Goal: Task Accomplishment & Management: Manage account settings

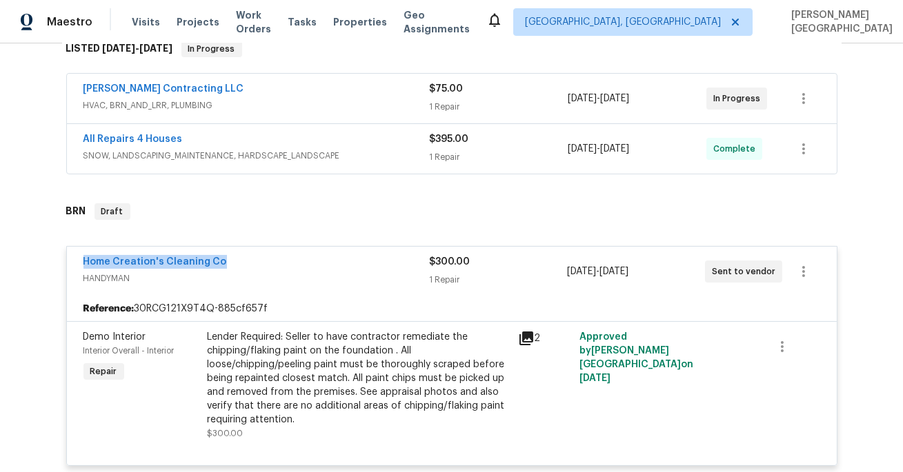
scroll to position [97, 0]
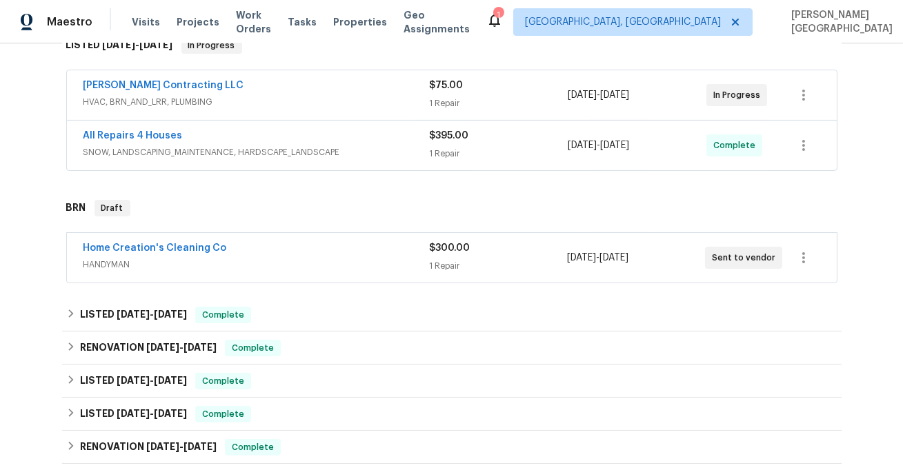
scroll to position [311, 0]
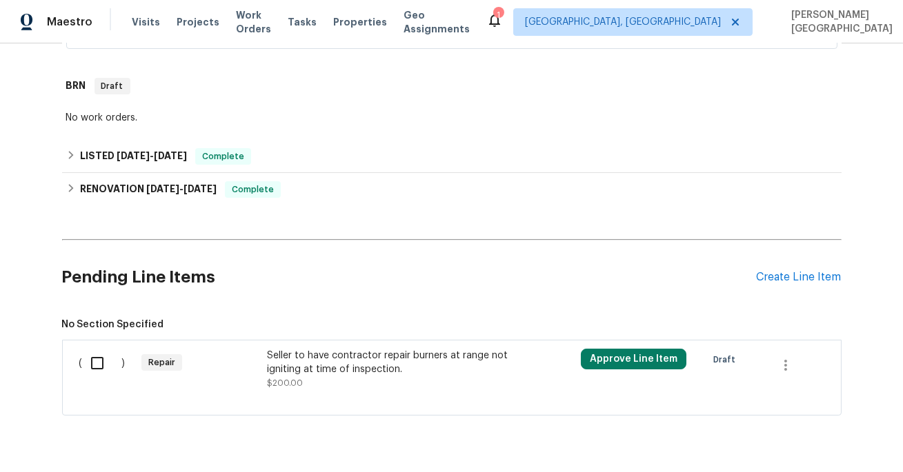
scroll to position [514, 0]
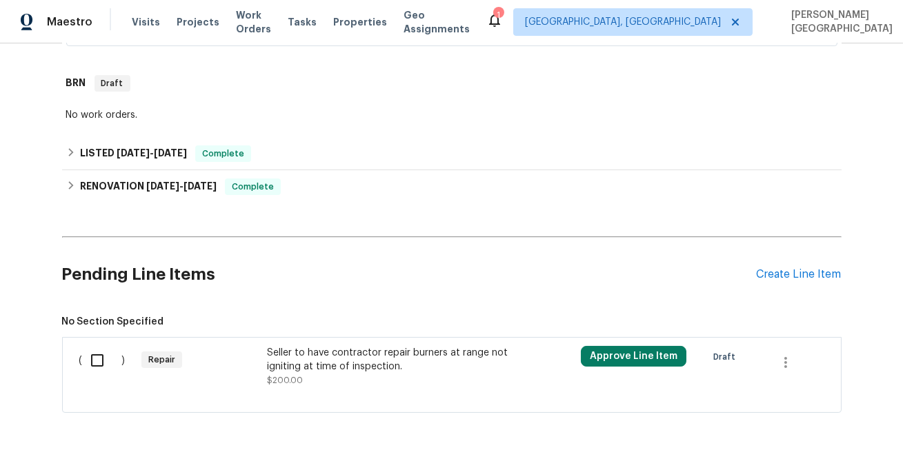
click at [303, 356] on div "Seller to have contractor repair burners at range not igniting at time of inspe…" at bounding box center [388, 360] width 243 height 28
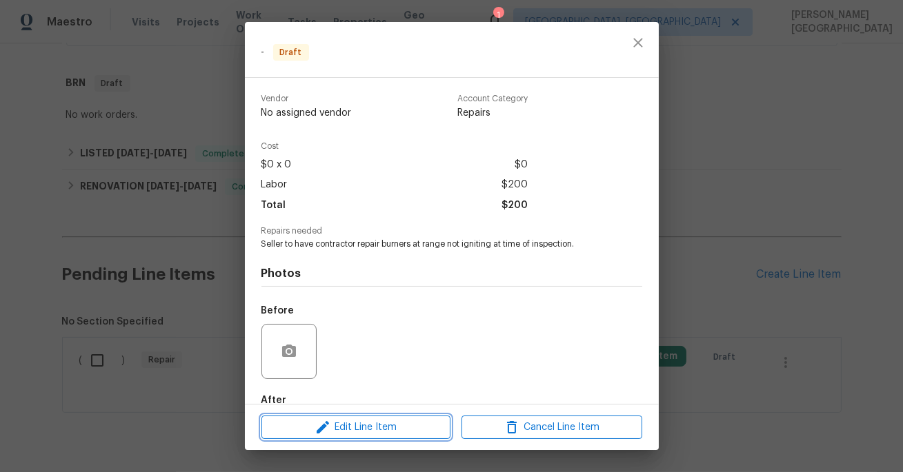
click at [358, 432] on span "Edit Line Item" at bounding box center [355, 427] width 181 height 17
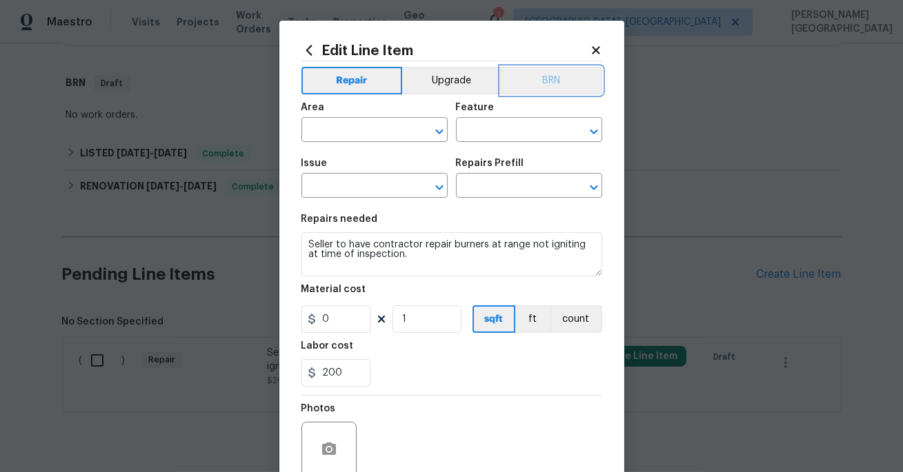
click at [554, 81] on button "BRN" at bounding box center [551, 81] width 101 height 28
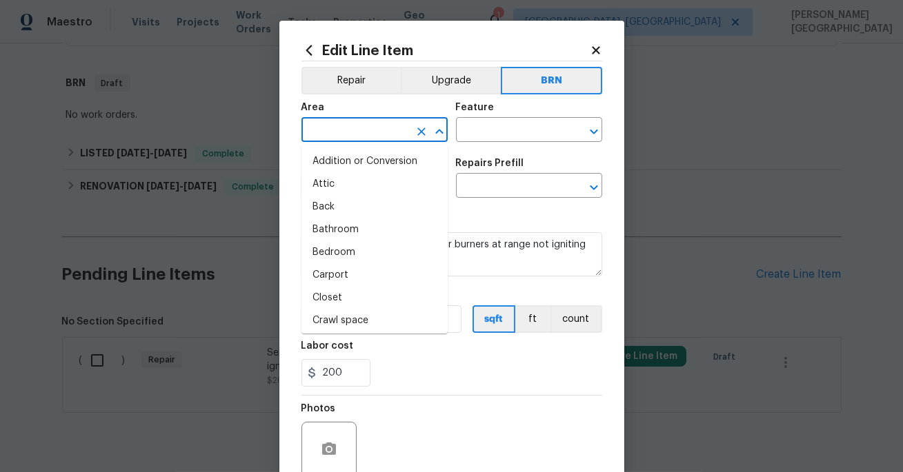
click at [340, 137] on input "text" at bounding box center [355, 131] width 108 height 21
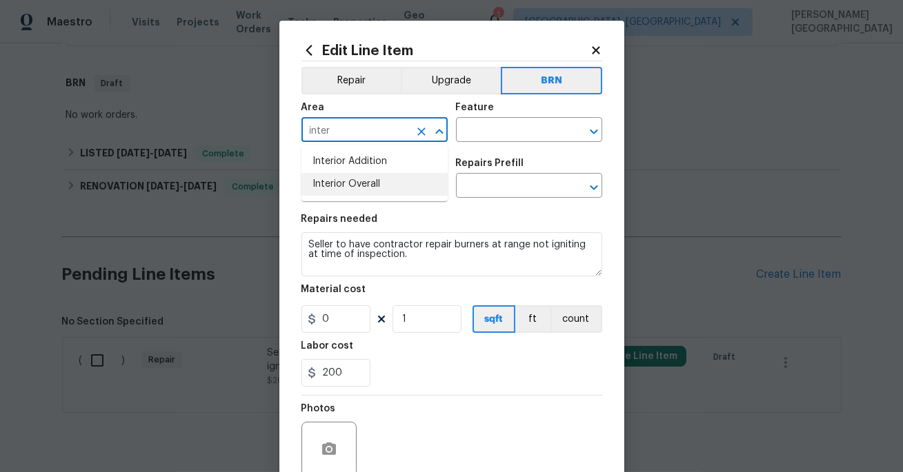
click at [357, 187] on li "Interior Overall" at bounding box center [374, 184] width 146 height 23
type input "Interior Overall"
click at [487, 127] on input "text" at bounding box center [510, 131] width 108 height 21
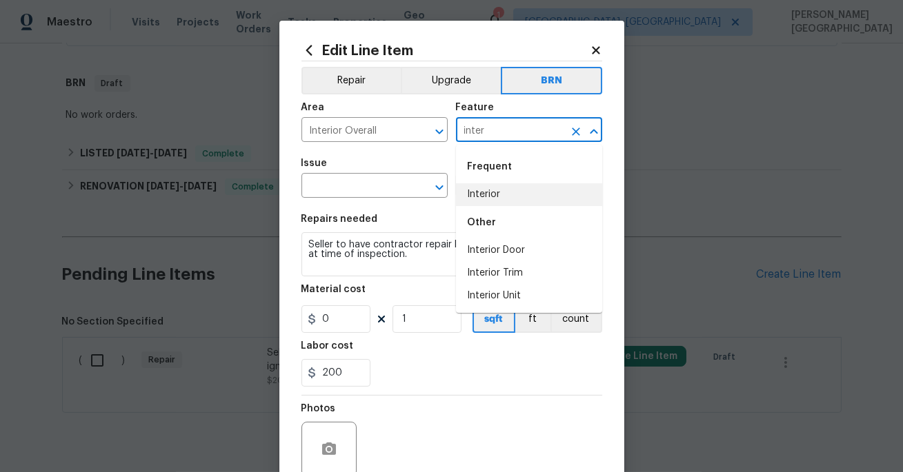
click at [490, 192] on li "Interior" at bounding box center [529, 194] width 146 height 23
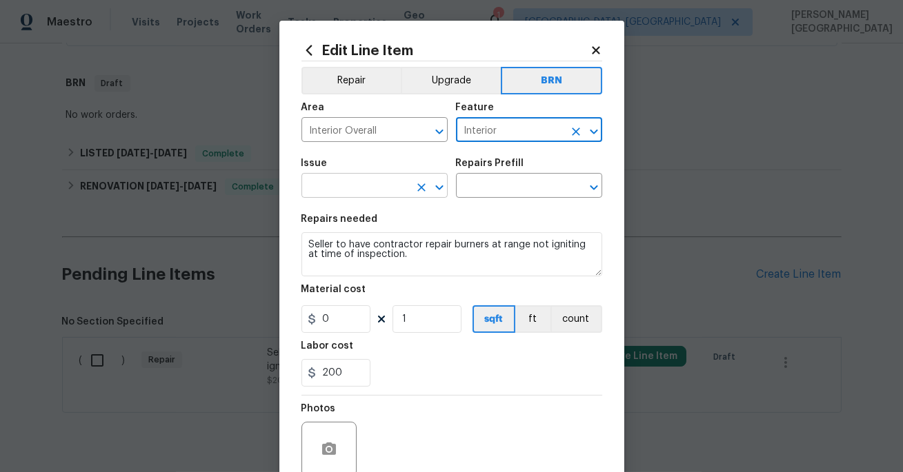
type input "Interior"
click at [389, 195] on input "text" at bounding box center [355, 187] width 108 height 21
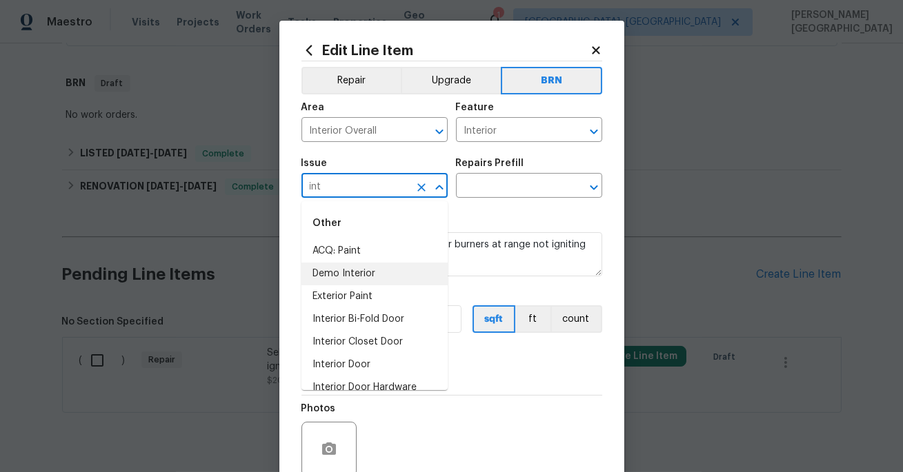
click at [371, 271] on li "Demo Interior" at bounding box center [374, 274] width 146 height 23
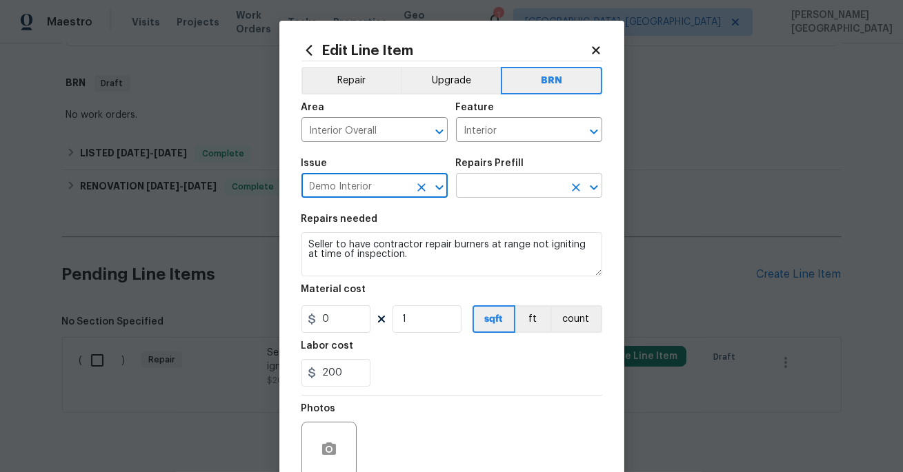
type input "Demo Interior"
click at [503, 180] on input "text" at bounding box center [510, 187] width 108 height 21
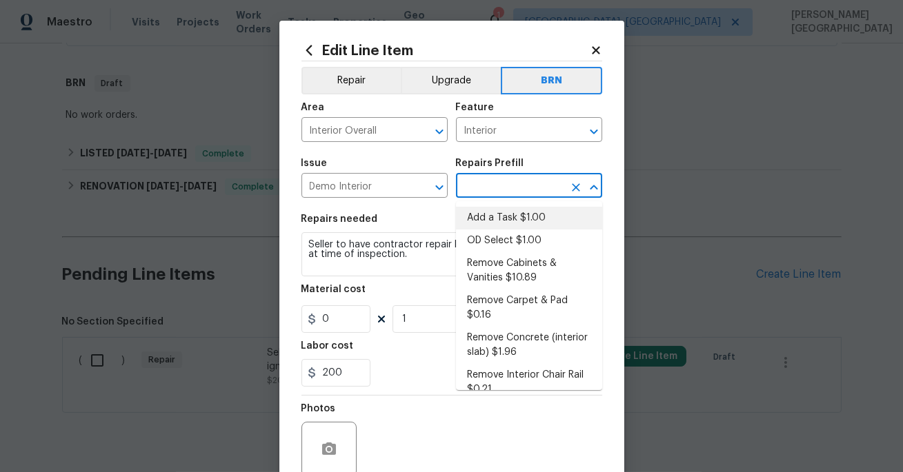
click at [498, 211] on li "Add a Task $1.00" at bounding box center [529, 218] width 146 height 23
type input "Demolition"
type input "Add a Task $1.00"
type textarea "HPM to detail"
type input "1"
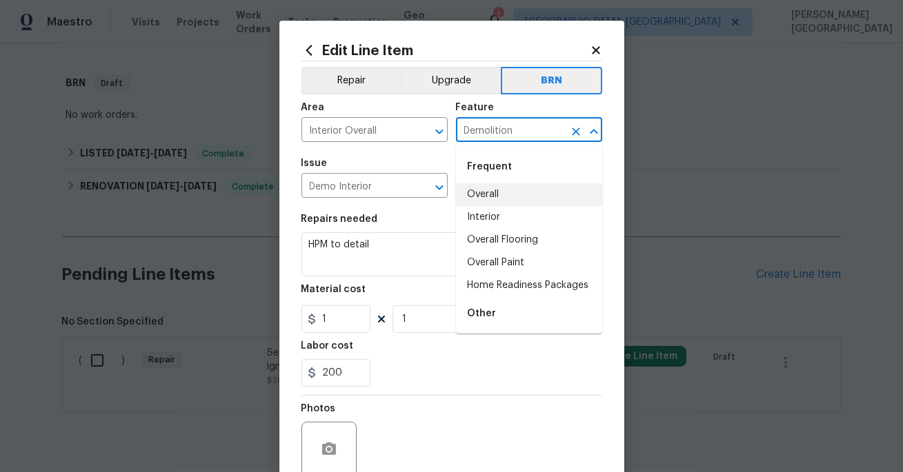
click at [507, 130] on input "Demolition" at bounding box center [510, 131] width 108 height 21
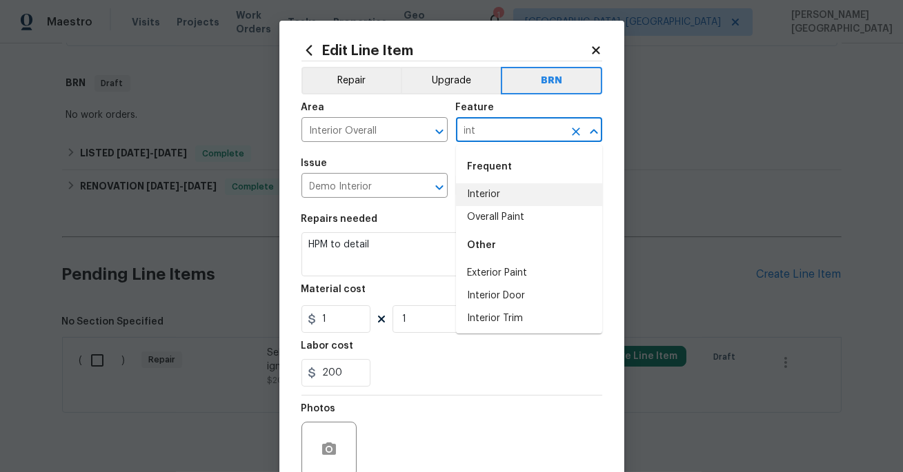
click at [520, 205] on li "Interior" at bounding box center [529, 194] width 146 height 23
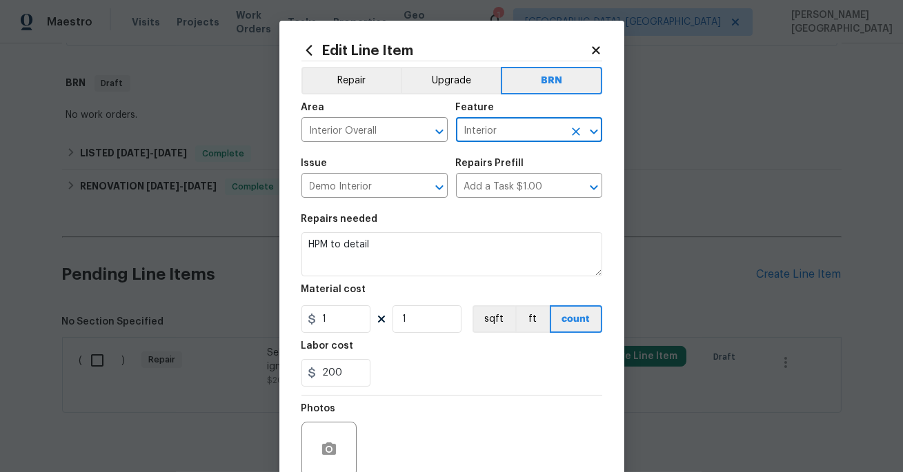
type input "Interior"
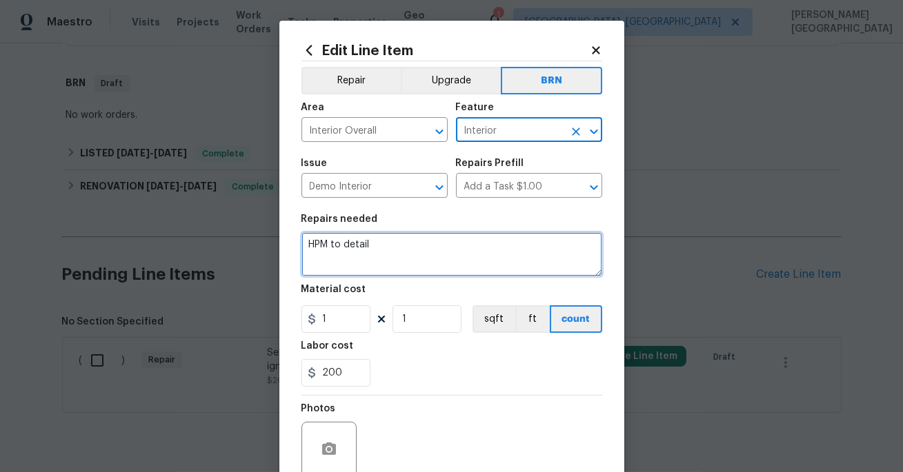
click at [356, 265] on textarea "HPM to detail" at bounding box center [451, 254] width 301 height 44
paste textarea "Seller to have contractor repair burners at range not igniting at time of inspe…"
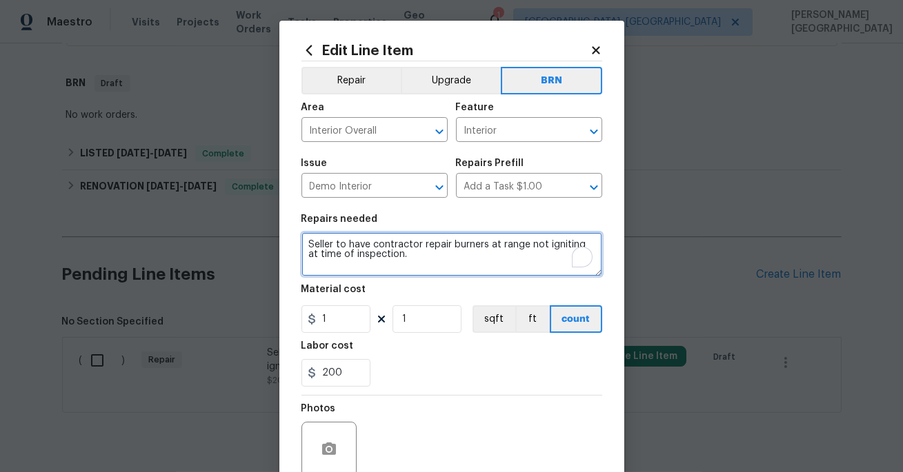
type textarea "Seller to have contractor repair burners at range not igniting at time of inspe…"
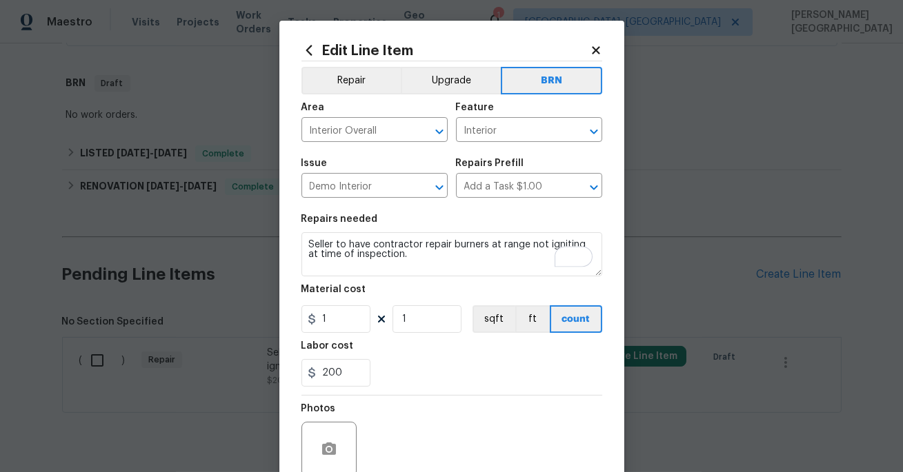
click at [345, 303] on figure "Material cost 1 1 sqft ft count" at bounding box center [451, 309] width 301 height 48
click at [345, 308] on input "1" at bounding box center [335, 319] width 69 height 28
type input "0"
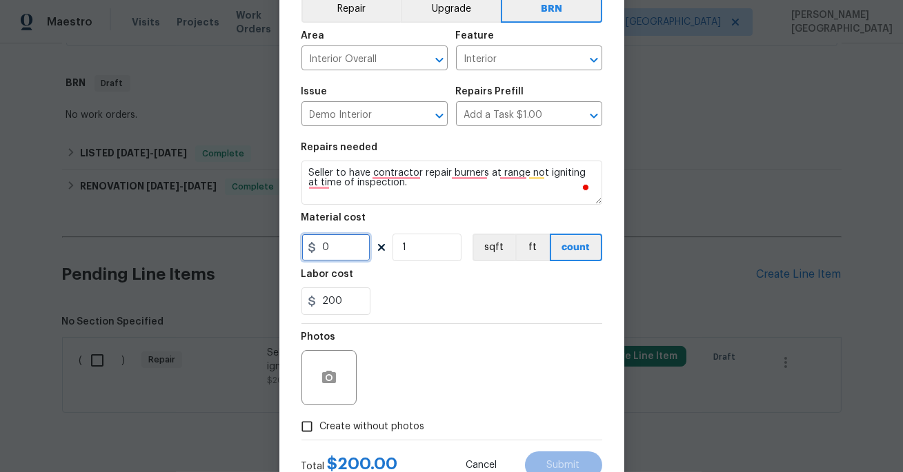
scroll to position [121, 0]
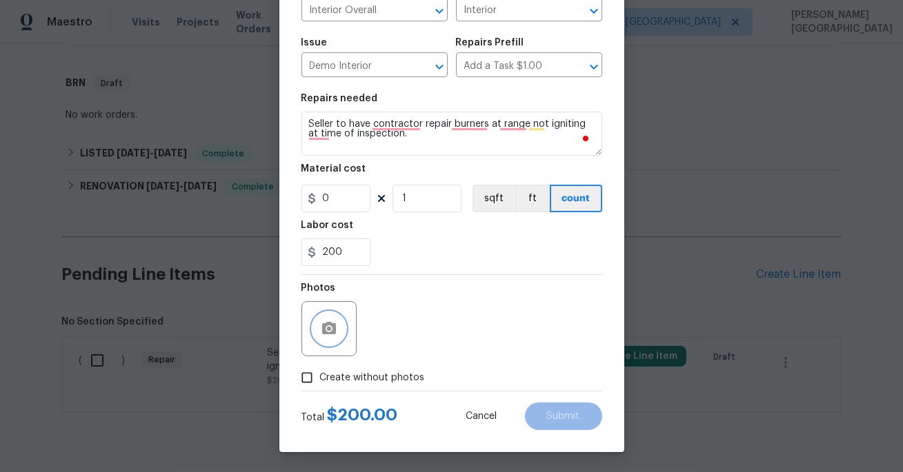
click at [334, 326] on icon "button" at bounding box center [329, 328] width 14 height 12
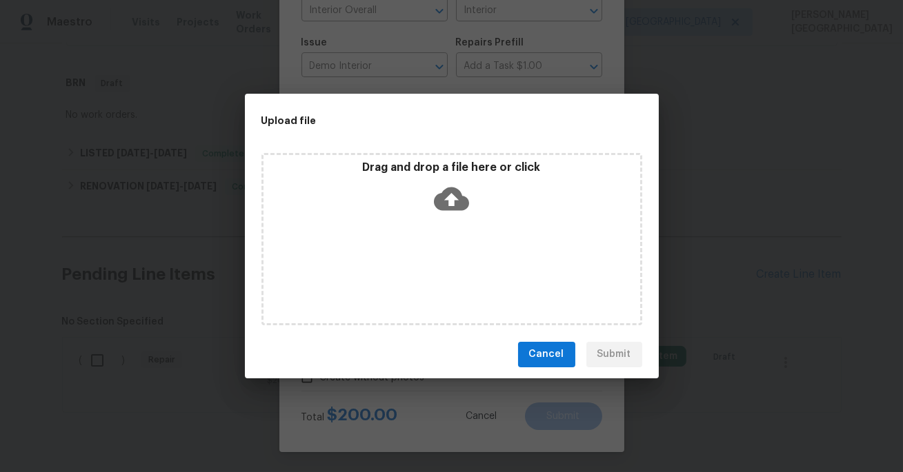
click at [452, 197] on icon at bounding box center [451, 198] width 35 height 35
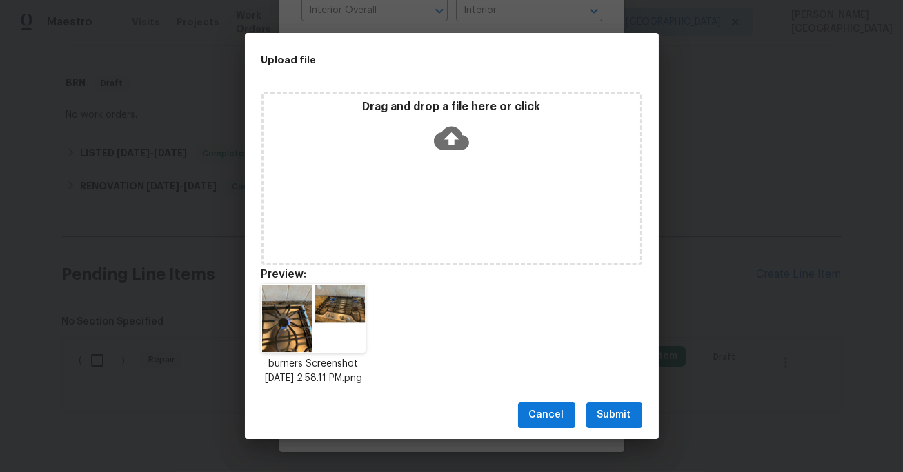
click at [614, 423] on span "Submit" at bounding box center [614, 415] width 34 height 17
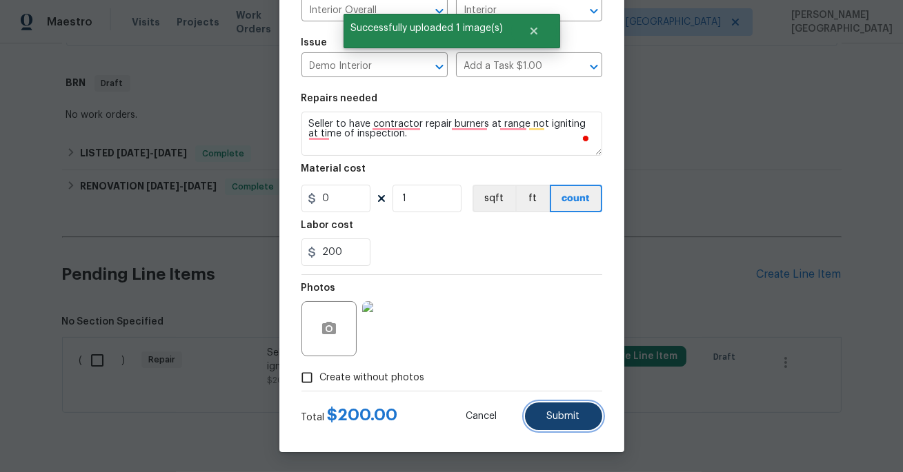
click at [567, 414] on span "Submit" at bounding box center [563, 417] width 33 height 10
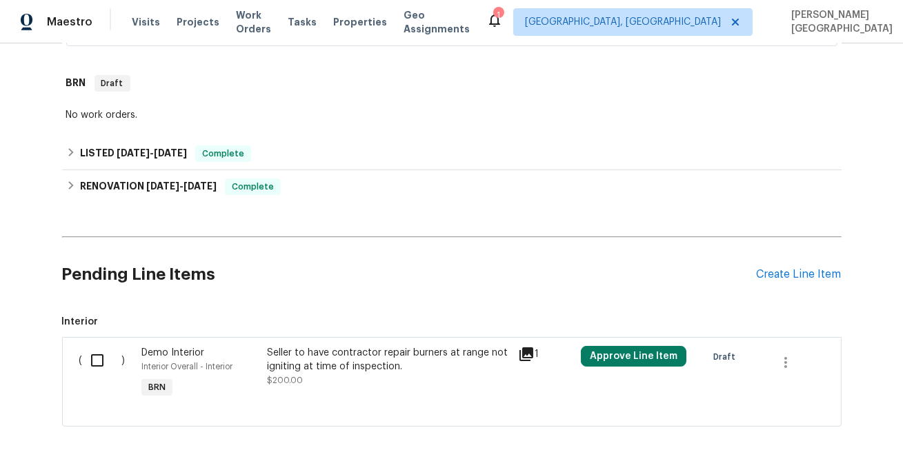
click at [93, 359] on input "checkbox" at bounding box center [102, 360] width 39 height 29
checkbox input "true"
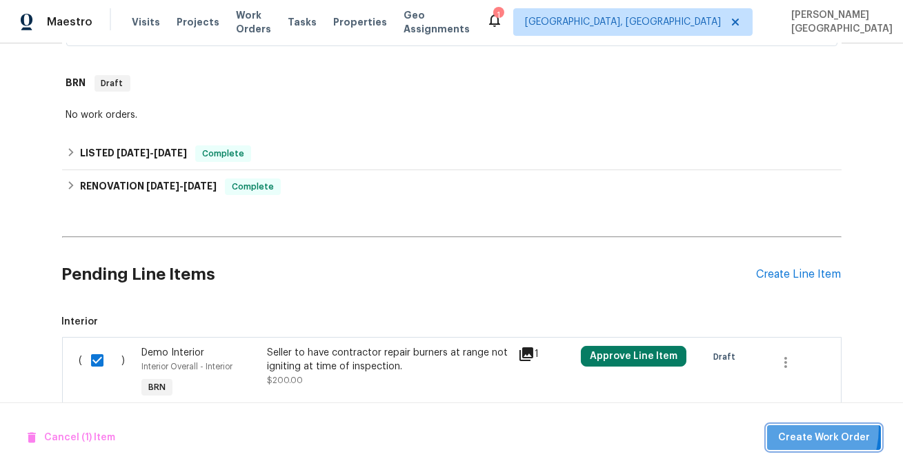
click at [789, 429] on button "Create Work Order" at bounding box center [824, 438] width 114 height 26
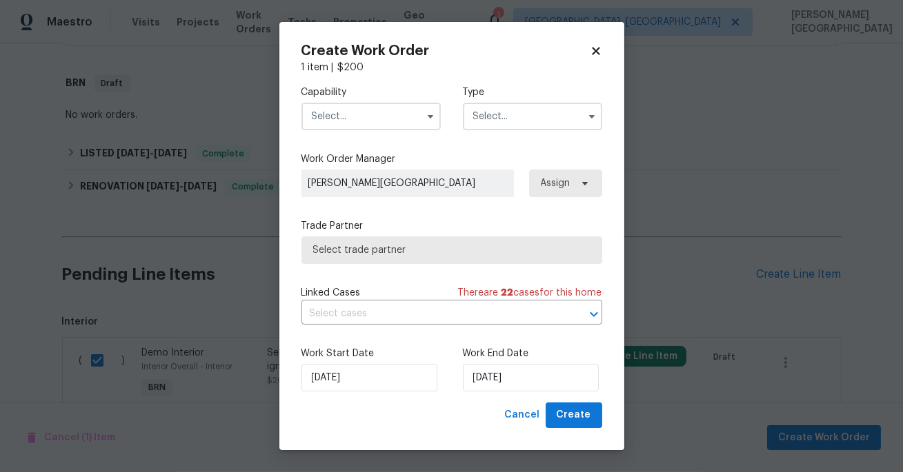
click at [332, 116] on input "text" at bounding box center [370, 117] width 139 height 28
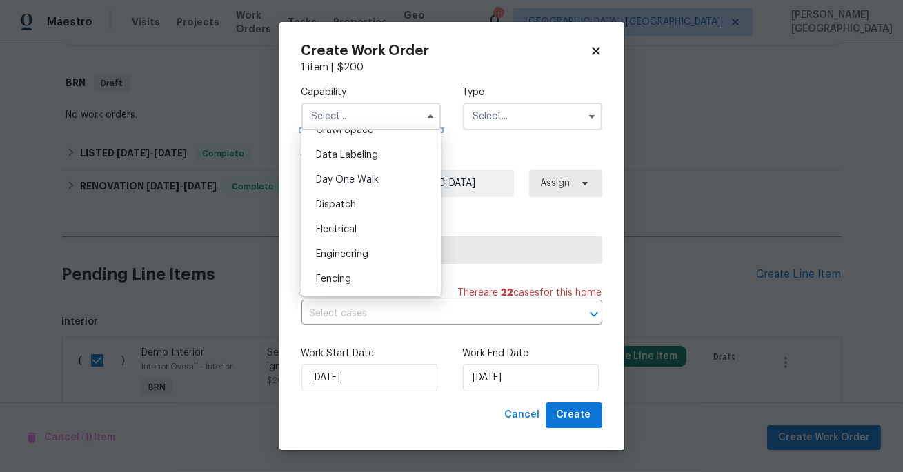
scroll to position [424, 0]
click at [332, 160] on span "Electrical" at bounding box center [336, 158] width 41 height 10
type input "Electrical"
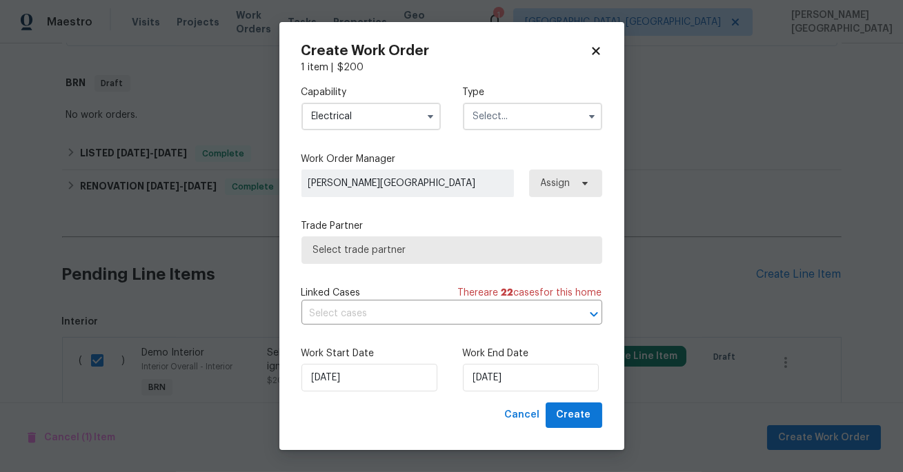
click at [498, 112] on input "text" at bounding box center [532, 117] width 139 height 28
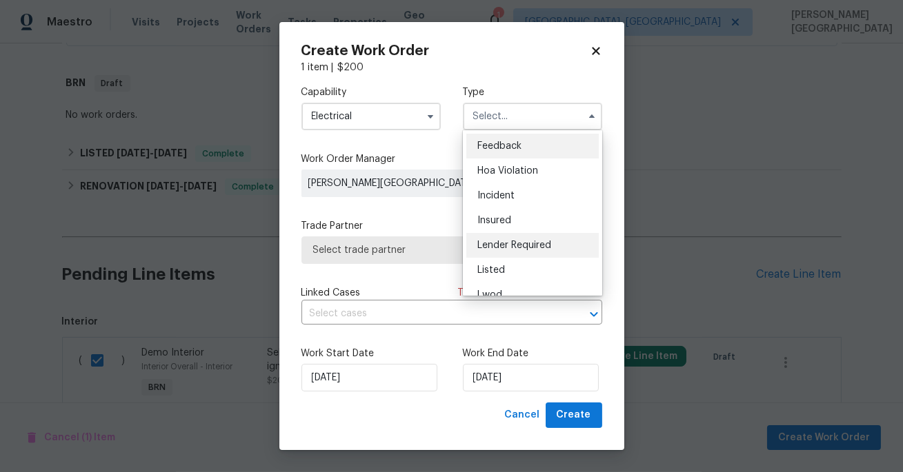
scroll to position [163, 0]
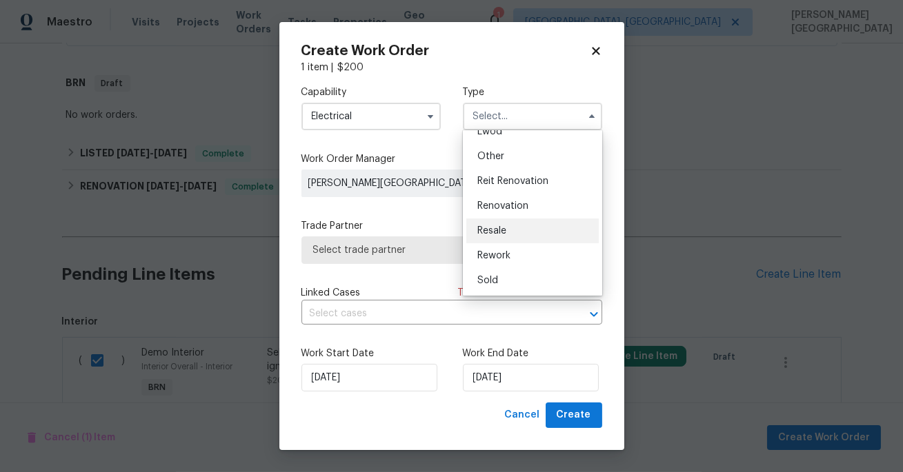
click at [493, 226] on span "Resale" at bounding box center [491, 231] width 29 height 10
type input "Resale"
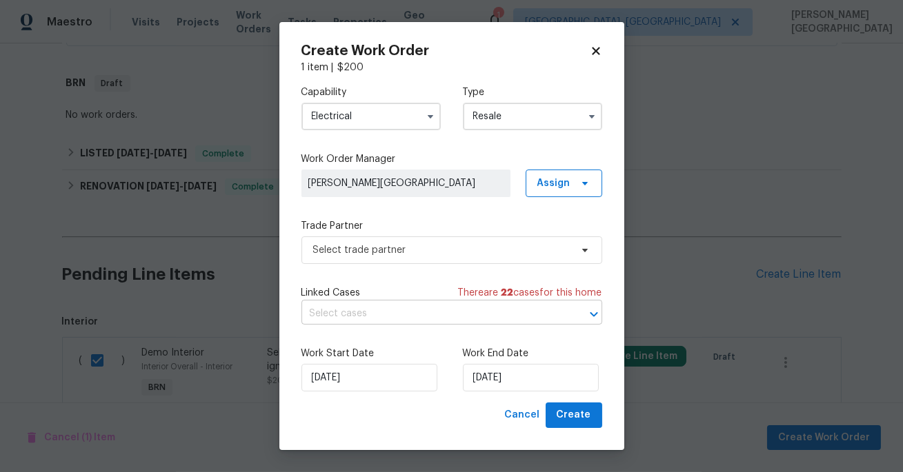
click at [352, 309] on input "text" at bounding box center [432, 313] width 262 height 21
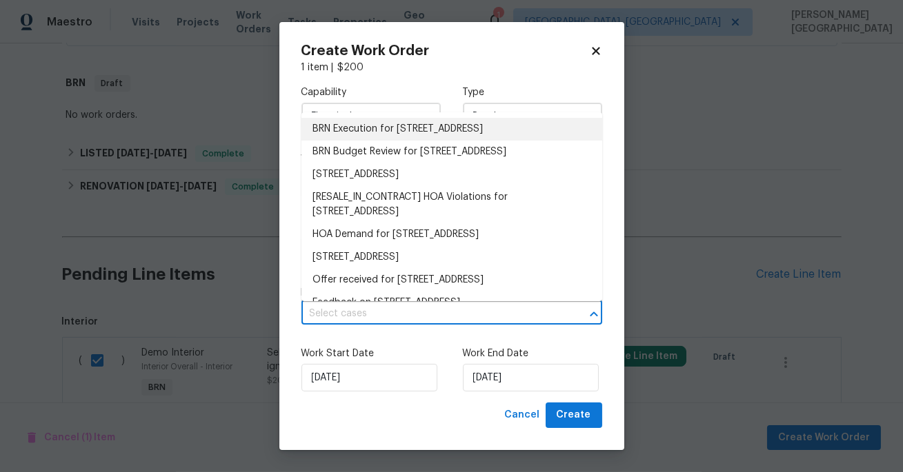
click at [356, 136] on li "BRN Execution for 400 Lauryn Waverly Way, Greensboro, NC 27455" at bounding box center [451, 129] width 301 height 23
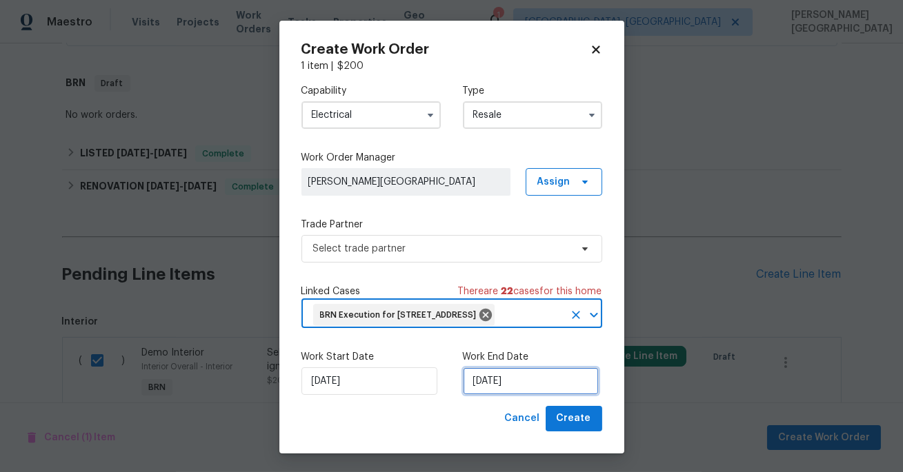
click at [499, 395] on input "[DATE]" at bounding box center [531, 381] width 136 height 28
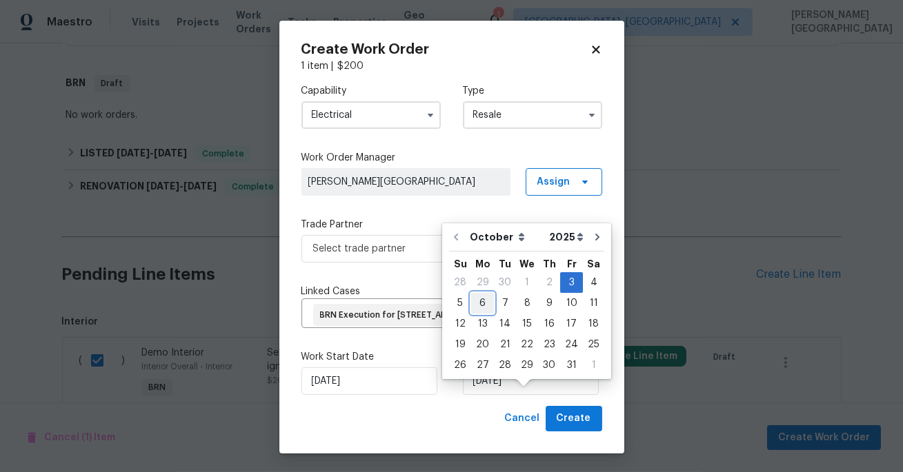
click at [474, 308] on div "6" at bounding box center [482, 303] width 23 height 19
type input "10/6/2025"
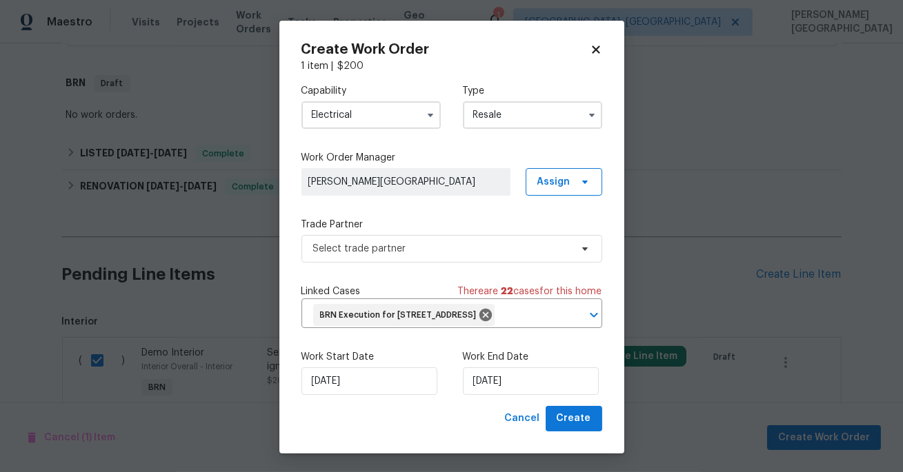
click at [367, 270] on div "Capability Electrical Type Resale Work Order Manager Isabel Sangeetha Ireland A…" at bounding box center [451, 239] width 301 height 333
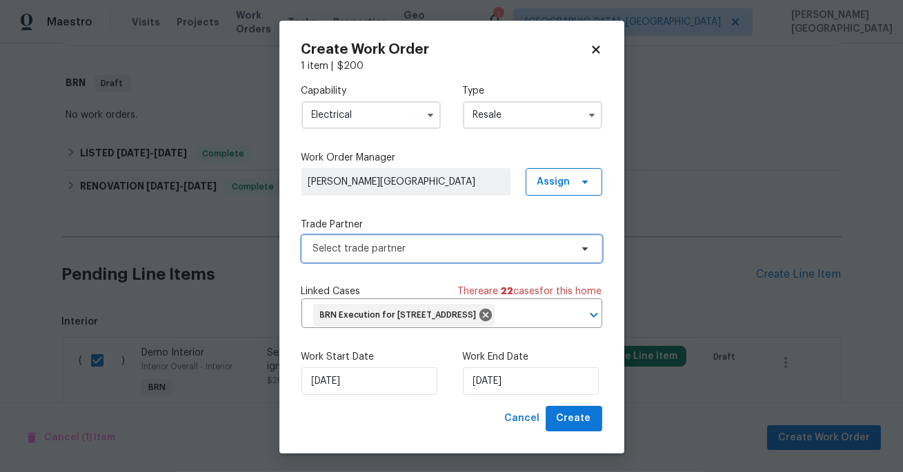
click at [321, 236] on span "Select trade partner" at bounding box center [451, 249] width 301 height 28
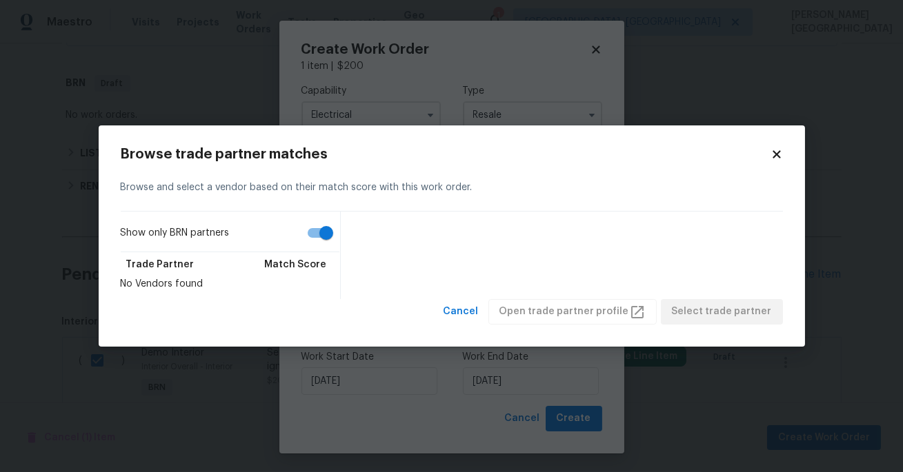
click at [323, 239] on input "Show only BRN partners" at bounding box center [326, 233] width 79 height 26
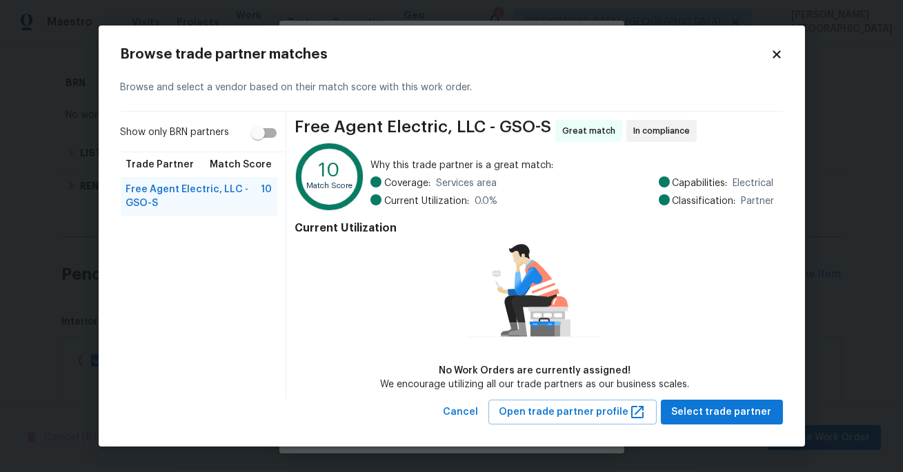
click at [261, 140] on input "Show only BRN partners" at bounding box center [258, 133] width 79 height 26
checkbox input "true"
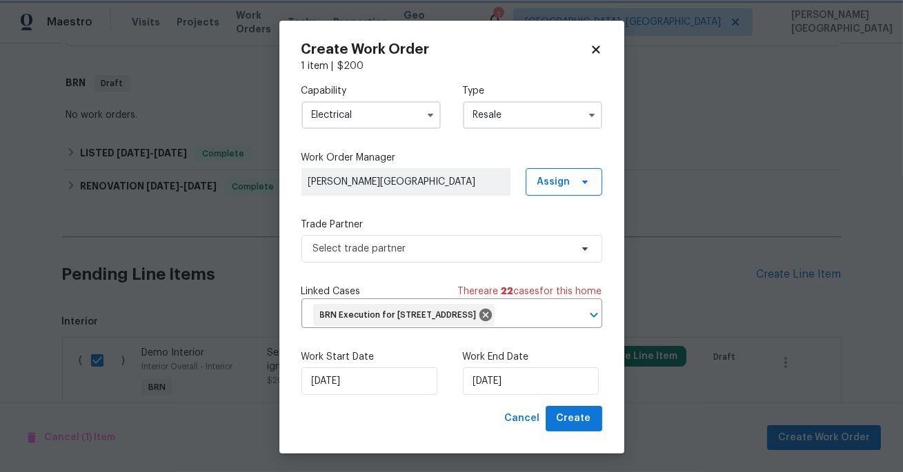
click at [258, 84] on body "Maestro Visits Projects Work Orders Tasks Properties Geo Assignments 1 Albuquer…" at bounding box center [451, 236] width 903 height 472
click at [316, 117] on input "Electrical" at bounding box center [370, 115] width 139 height 28
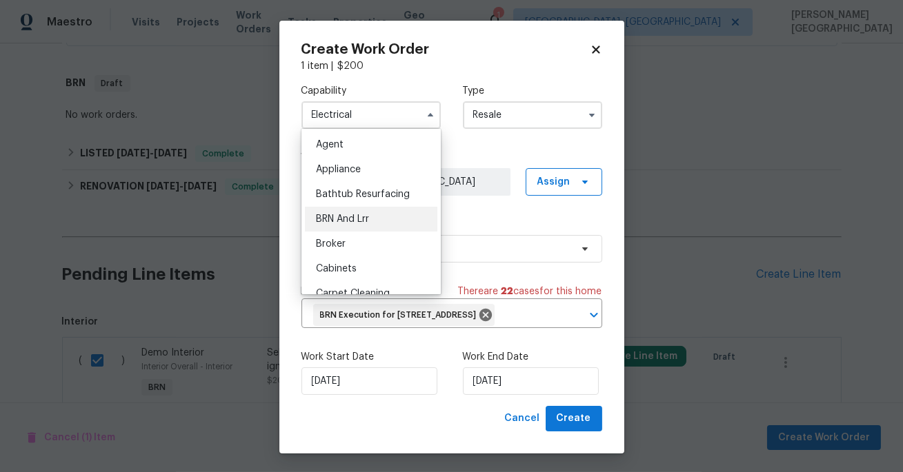
click at [364, 214] on span "BRN And Lrr" at bounding box center [342, 219] width 53 height 10
type input "BRN And Lrr"
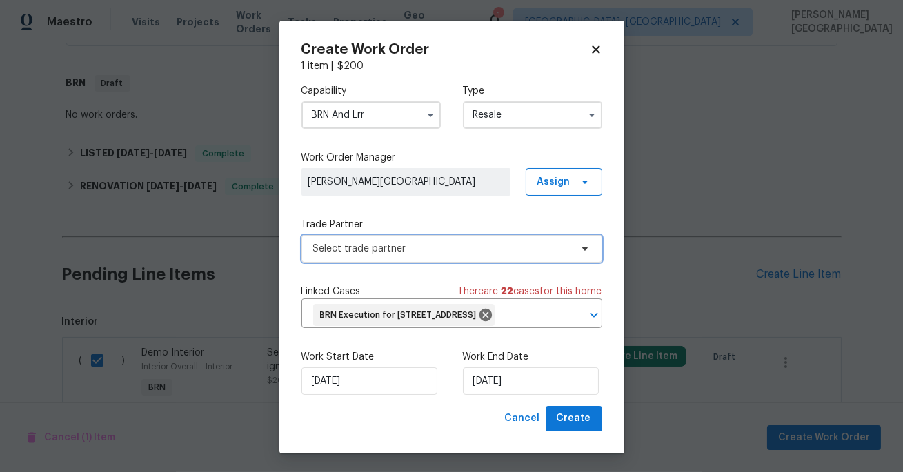
click at [347, 252] on span "Select trade partner" at bounding box center [441, 249] width 257 height 14
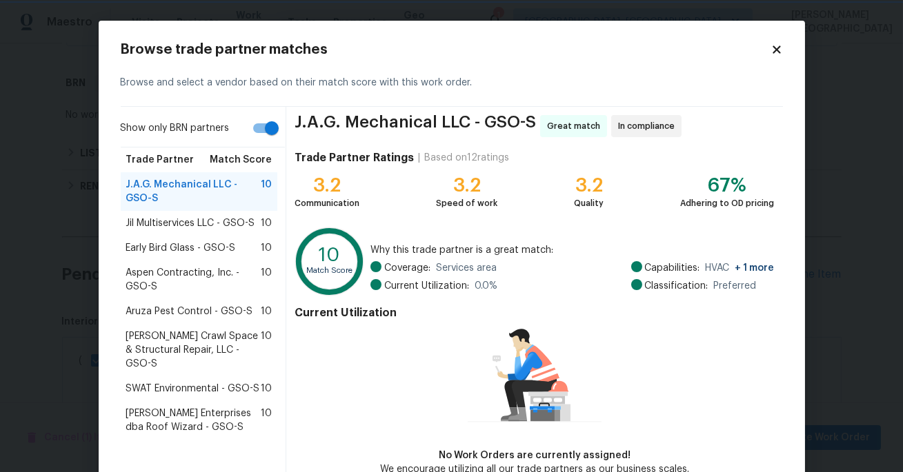
scroll to position [79, 0]
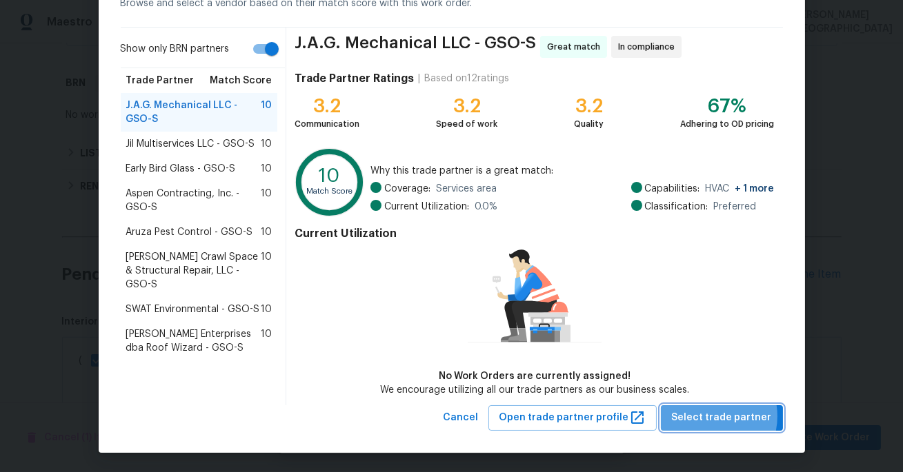
click at [712, 416] on span "Select trade partner" at bounding box center [722, 418] width 100 height 17
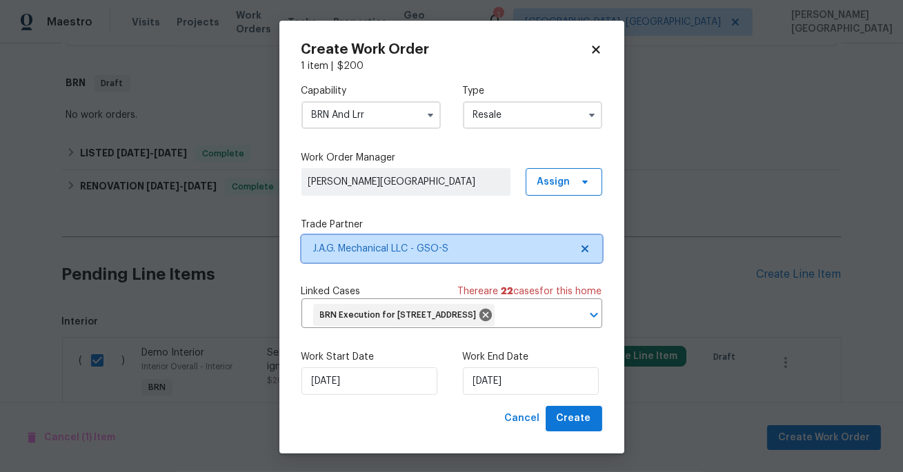
scroll to position [0, 0]
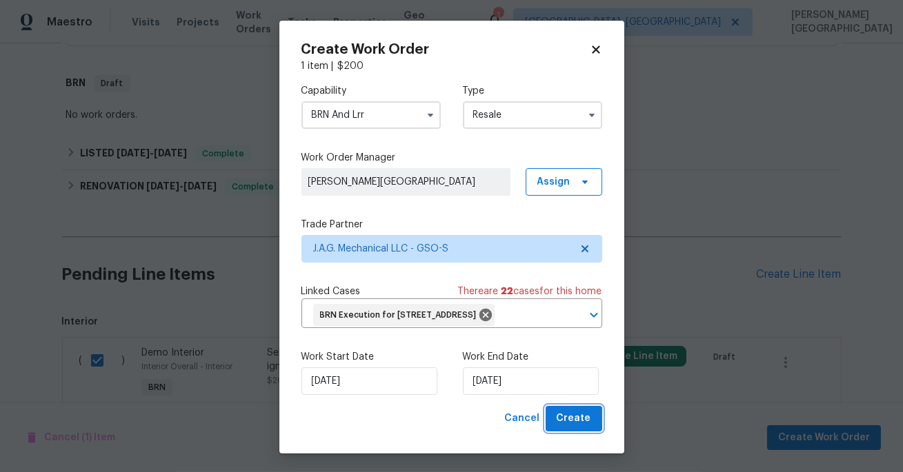
click at [579, 427] on span "Create" at bounding box center [573, 418] width 34 height 17
checkbox input "false"
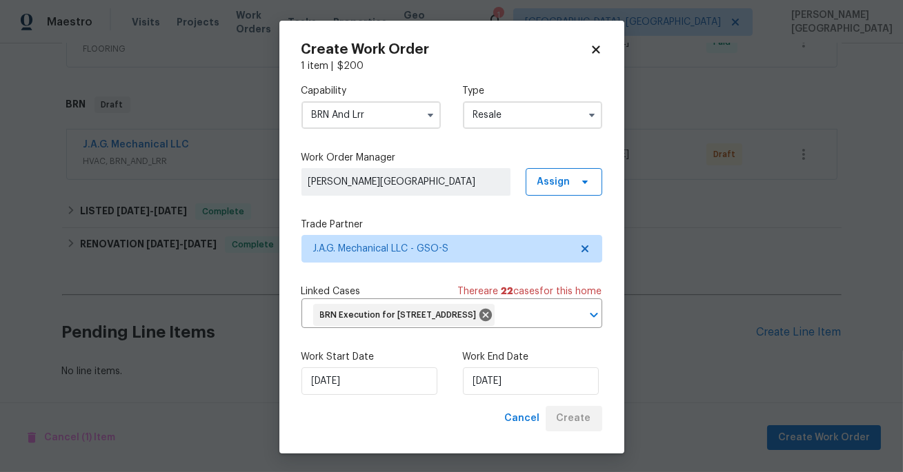
scroll to position [490, 0]
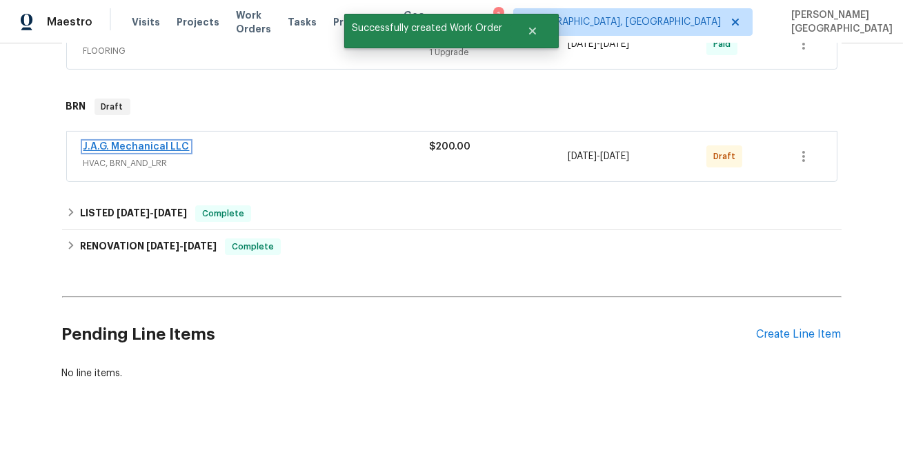
click at [137, 146] on link "J.A.G. Mechanical LLC" at bounding box center [136, 147] width 106 height 10
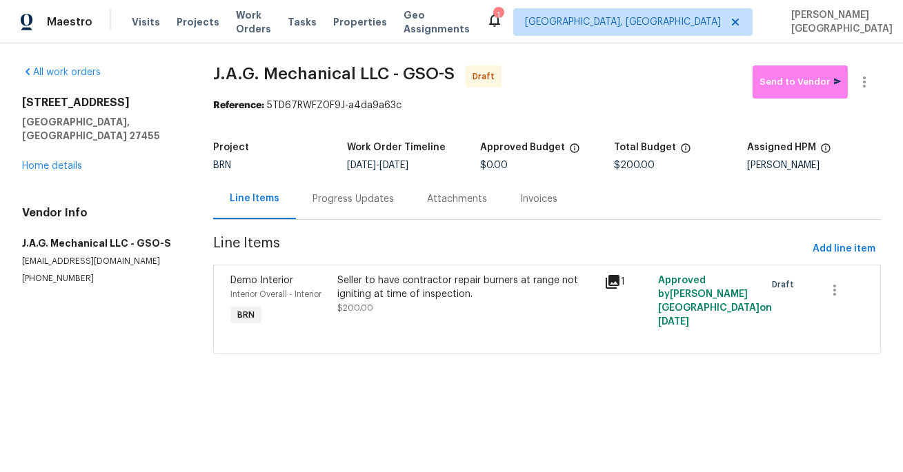
click at [360, 210] on div "Progress Updates" at bounding box center [353, 199] width 114 height 41
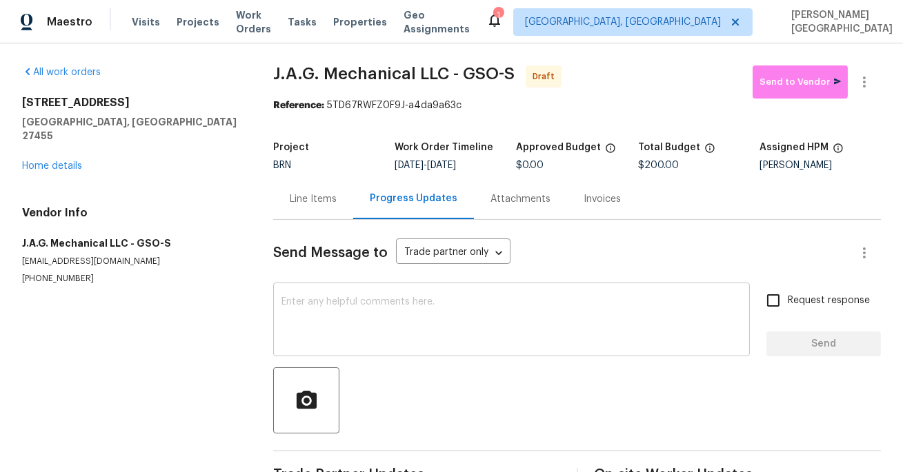
click at [335, 311] on textarea at bounding box center [511, 321] width 460 height 48
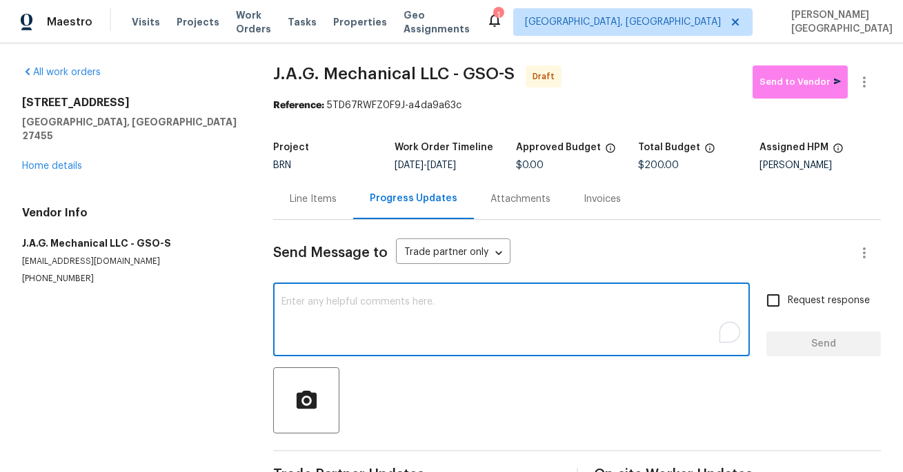
paste textarea "This is Isabel from Opendoor. Please confirm receipt of the work order due on 0…"
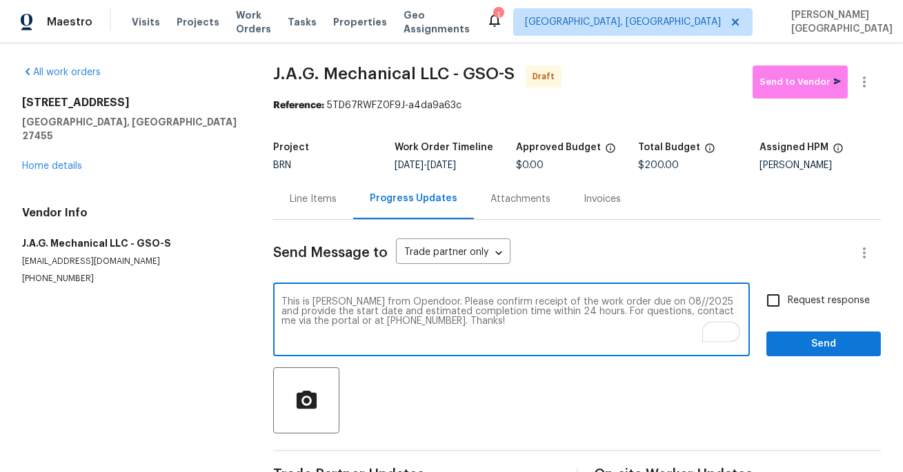
click at [645, 304] on textarea "This is Isabel from Opendoor. Please confirm receipt of the work order due on 0…" at bounding box center [511, 321] width 460 height 48
type textarea "This is Isabel from Opendoor. Please confirm receipt of the work order due on 1…"
click at [769, 300] on input "Request response" at bounding box center [772, 300] width 29 height 29
checkbox input "true"
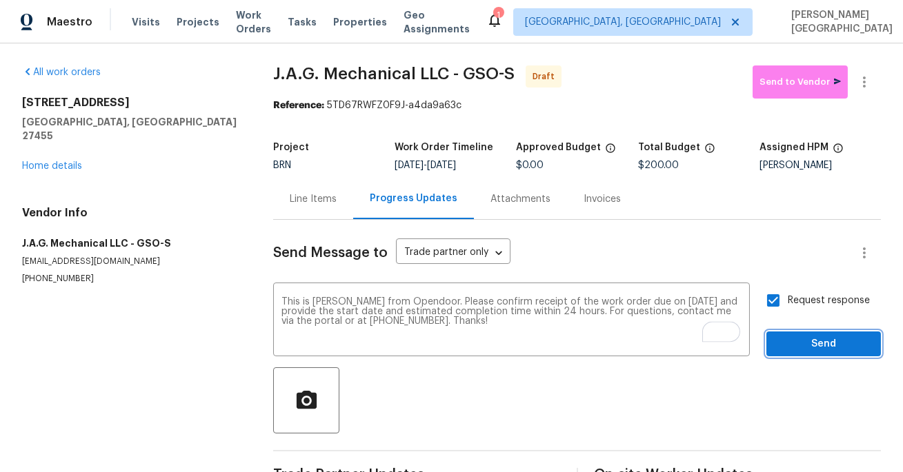
click at [820, 343] on span "Send" at bounding box center [823, 344] width 92 height 17
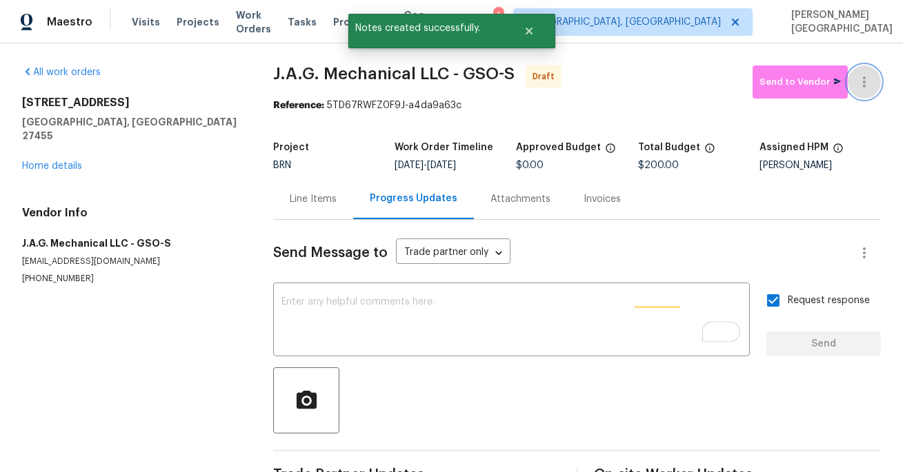
click at [863, 77] on icon "button" at bounding box center [864, 82] width 17 height 17
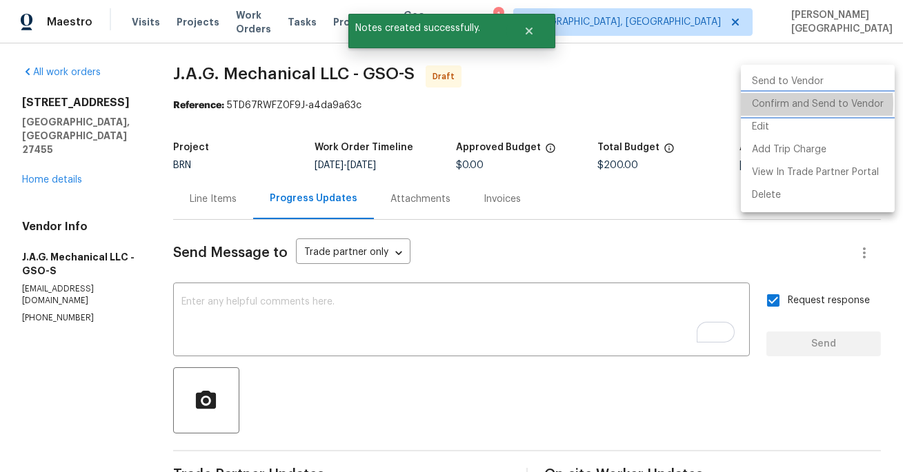
click at [798, 103] on li "Confirm and Send to Vendor" at bounding box center [817, 104] width 154 height 23
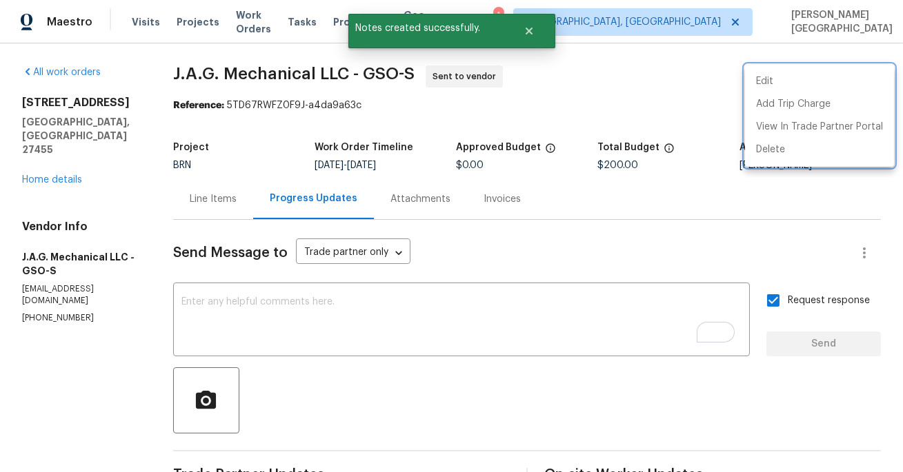
click at [58, 165] on div at bounding box center [451, 236] width 903 height 472
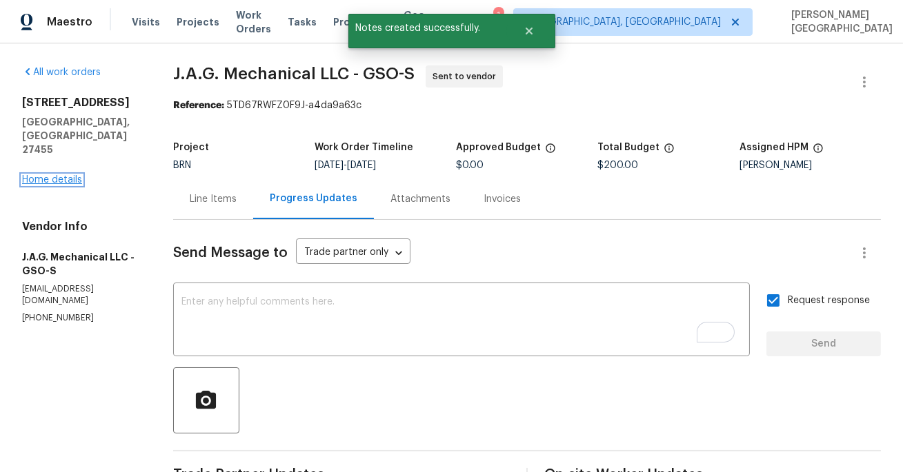
click at [63, 175] on link "Home details" at bounding box center [52, 180] width 60 height 10
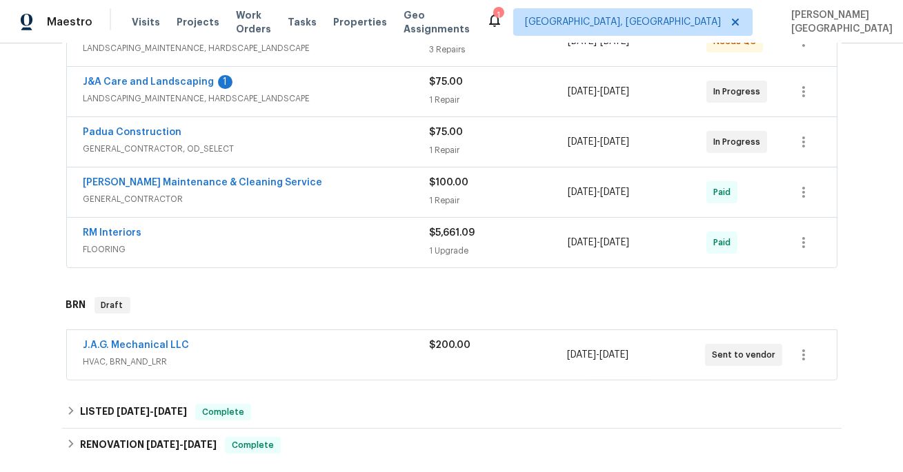
scroll to position [301, 0]
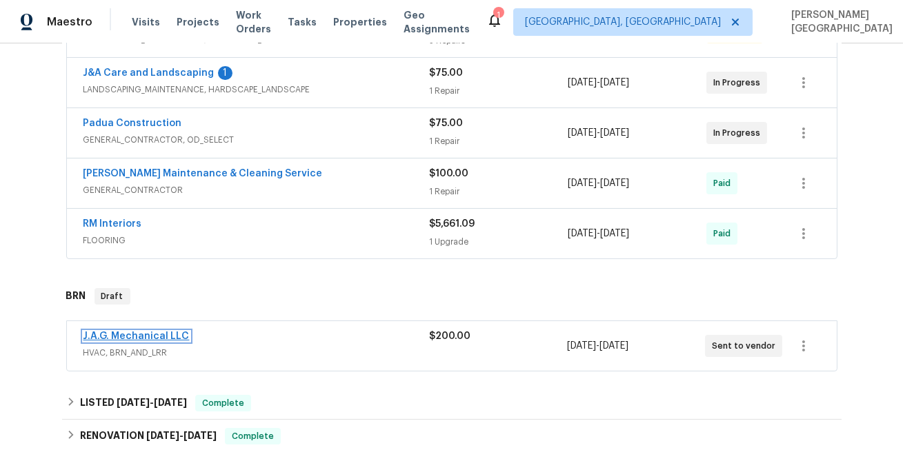
click at [161, 336] on link "J.A.G. Mechanical LLC" at bounding box center [136, 337] width 106 height 10
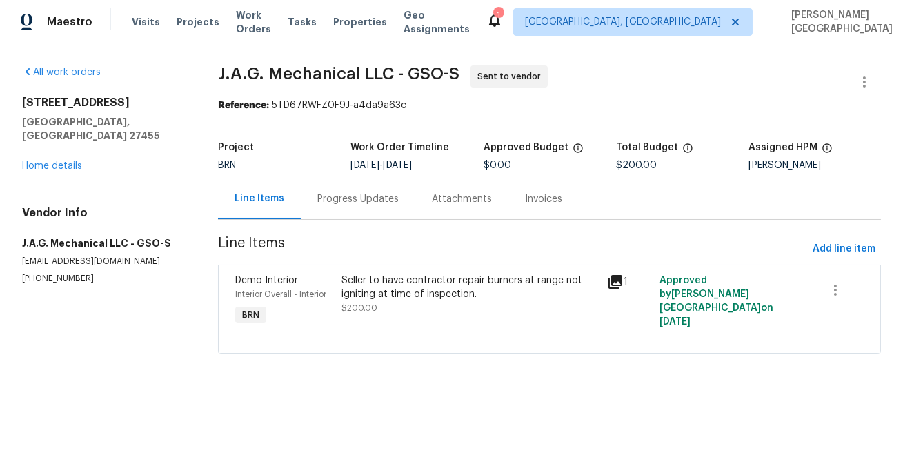
click at [351, 190] on div "Progress Updates" at bounding box center [358, 199] width 114 height 41
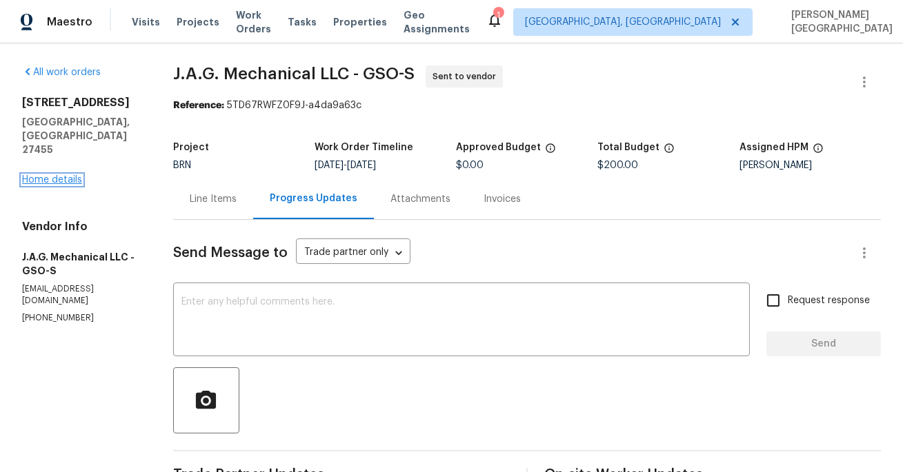
click at [65, 175] on link "Home details" at bounding box center [52, 180] width 60 height 10
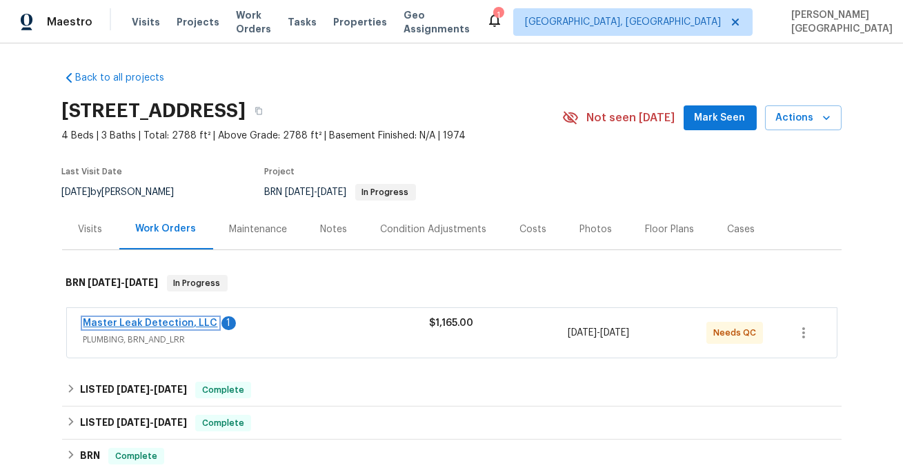
click at [181, 323] on link "Master Leak Detection, LLC" at bounding box center [150, 324] width 134 height 10
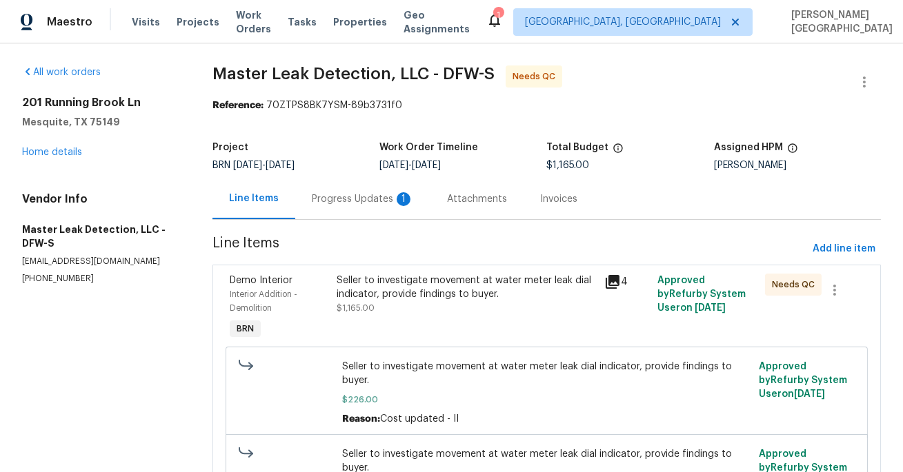
click at [323, 203] on div "Progress Updates 1" at bounding box center [363, 199] width 102 height 14
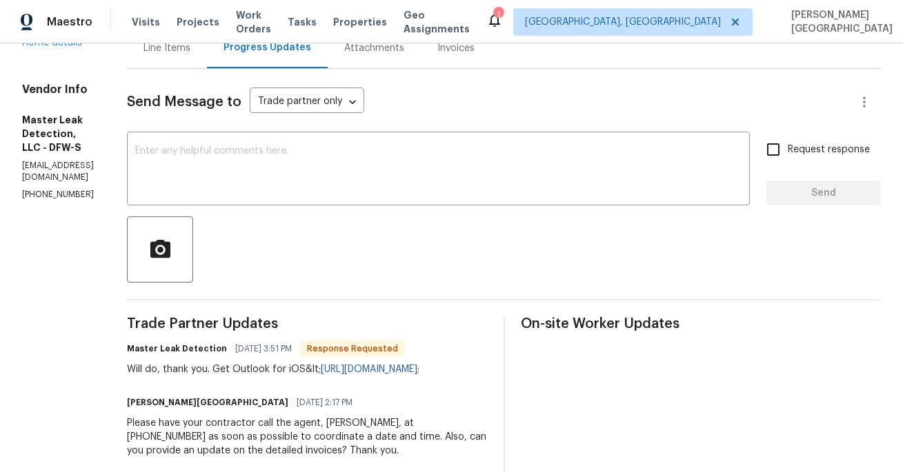
scroll to position [179, 0]
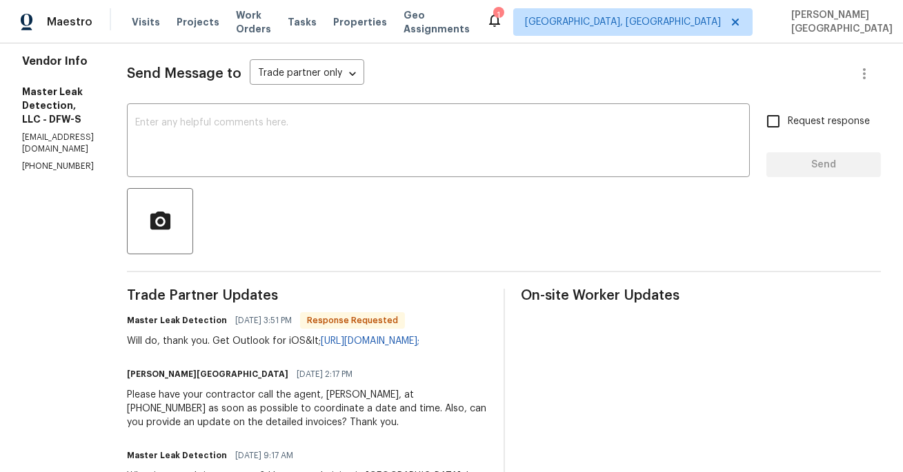
click at [221, 127] on textarea at bounding box center [438, 142] width 606 height 48
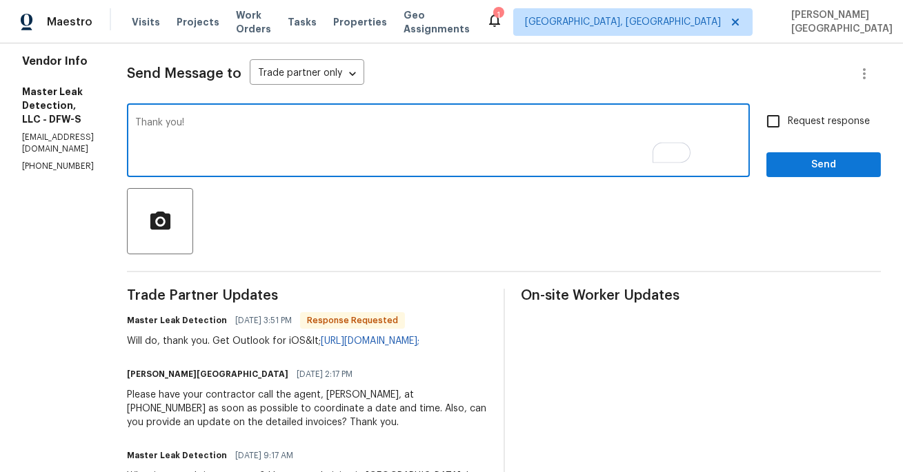
type textarea "Thank you!"
click at [786, 120] on input "Request response" at bounding box center [772, 121] width 29 height 29
checkbox input "true"
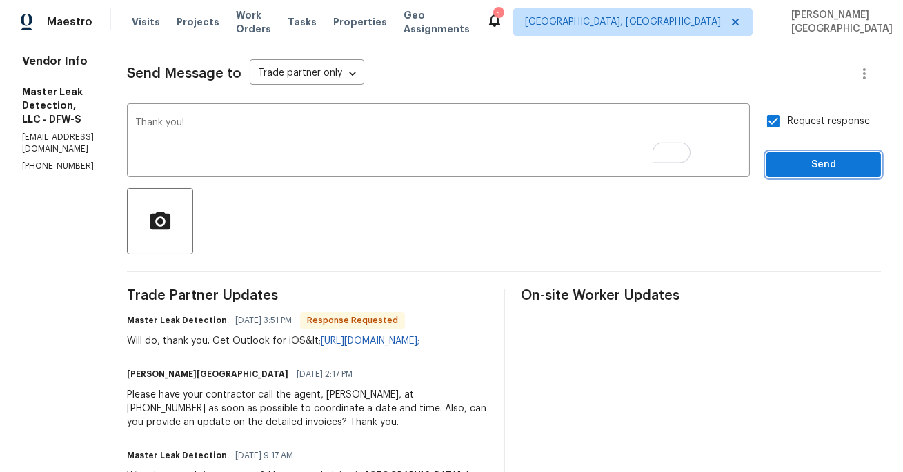
click at [808, 153] on button "Send" at bounding box center [823, 165] width 114 height 26
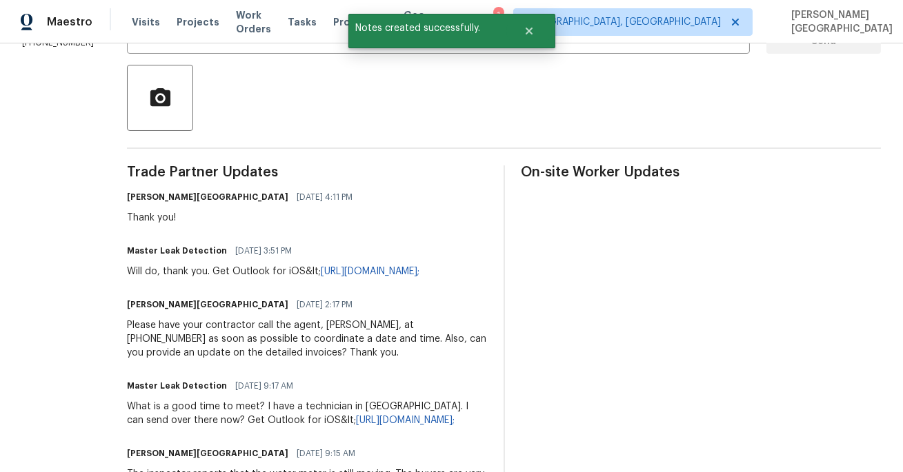
scroll to position [341, 0]
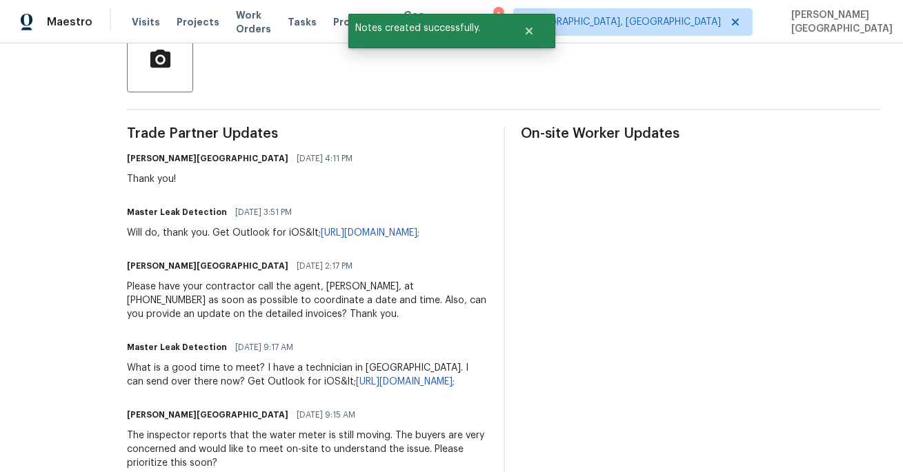
click at [256, 299] on div "Please have your contractor call the agent, Alany, at 469-734-7434 as soon as p…" at bounding box center [307, 300] width 360 height 41
click at [256, 295] on div "Please have your contractor call the agent, Alany, at 469-734-7434 as soon as p…" at bounding box center [307, 300] width 360 height 41
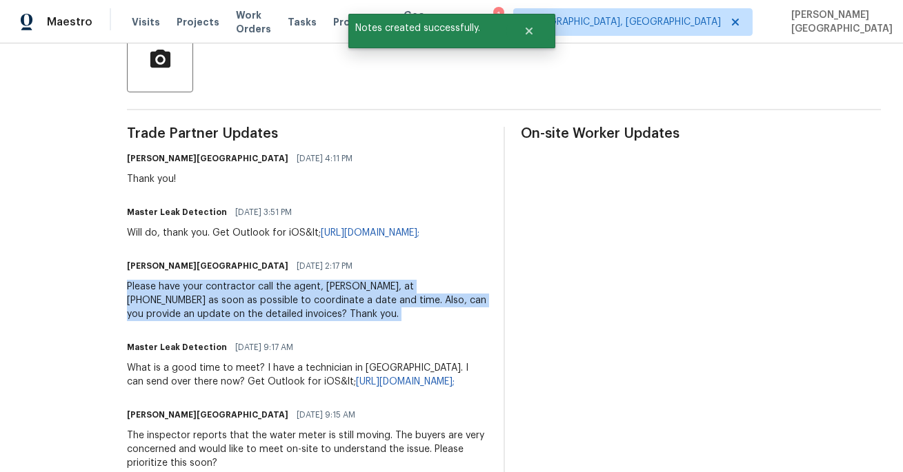
click at [256, 295] on div "Please have your contractor call the agent, Alany, at 469-734-7434 as soon as p…" at bounding box center [307, 300] width 360 height 41
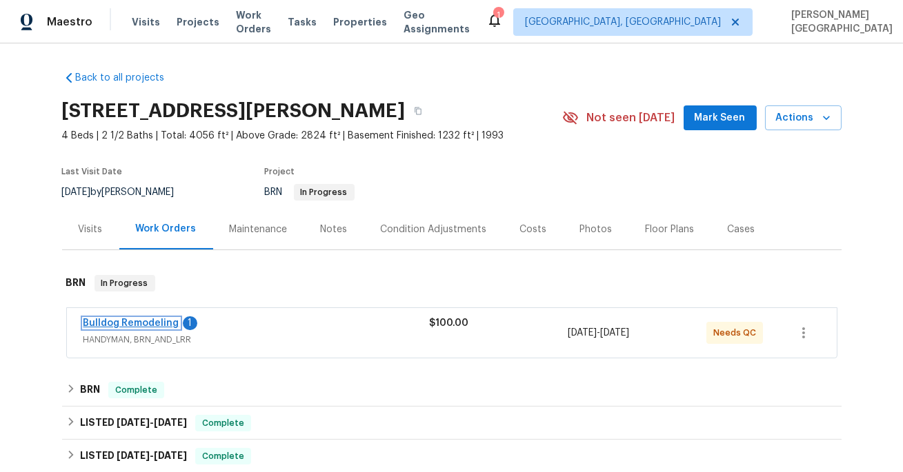
click at [119, 321] on link "Bulldog Remodeling" at bounding box center [131, 324] width 96 height 10
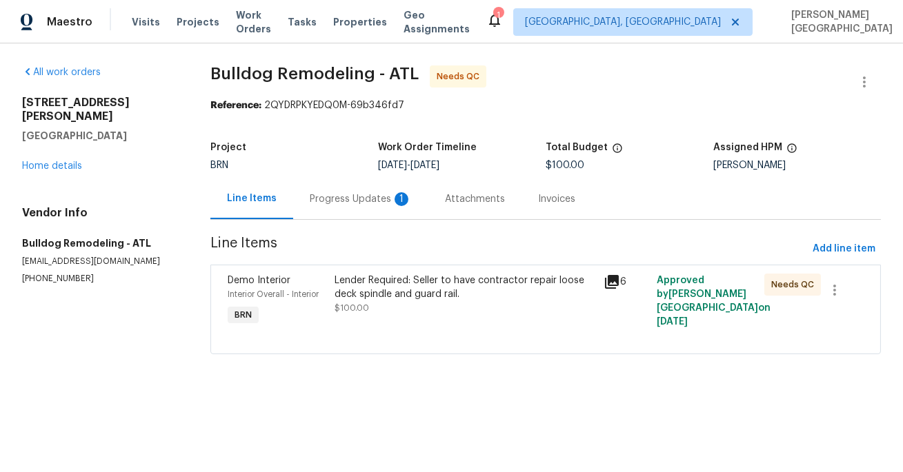
click at [370, 207] on div "Progress Updates 1" at bounding box center [360, 199] width 135 height 41
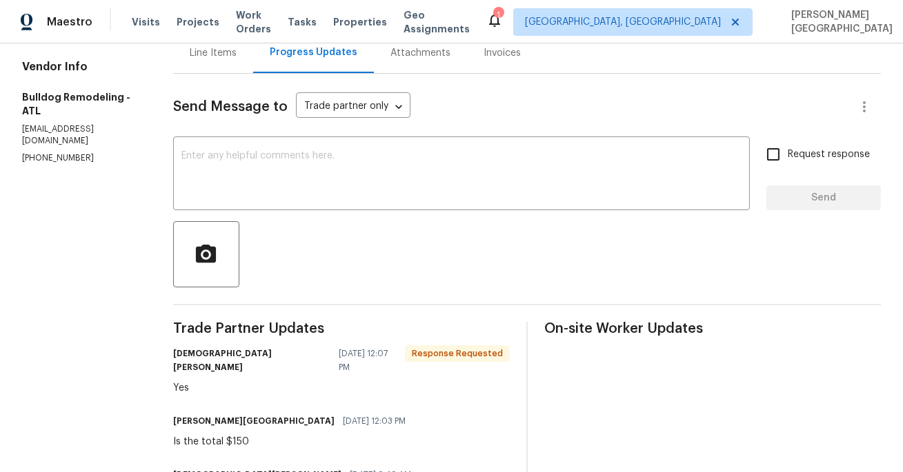
scroll to position [139, 0]
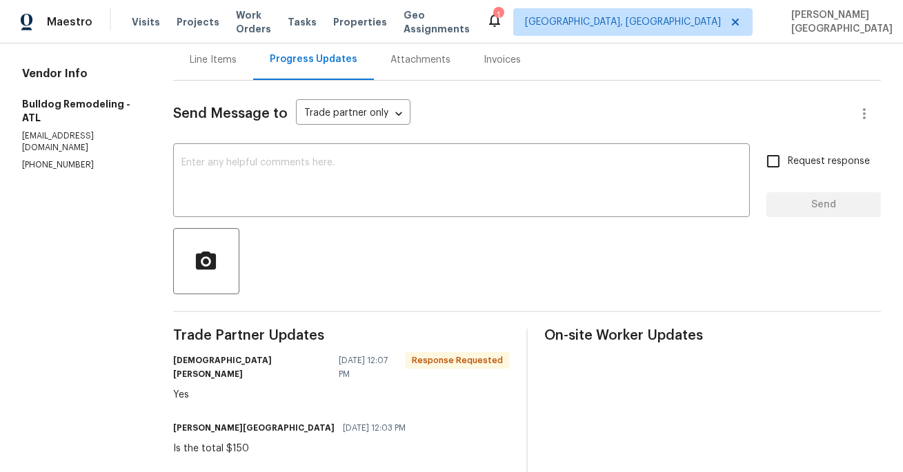
click at [236, 442] on div "Is the total $150" at bounding box center [293, 449] width 241 height 14
copy div "150"
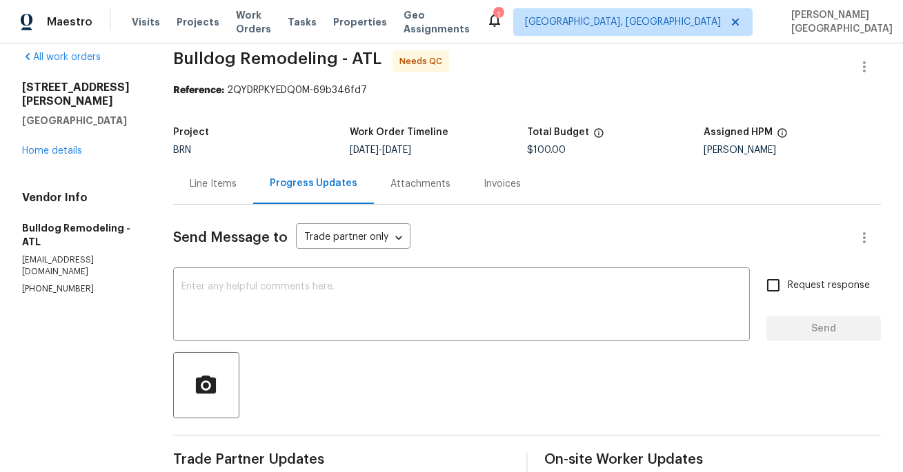
scroll to position [0, 0]
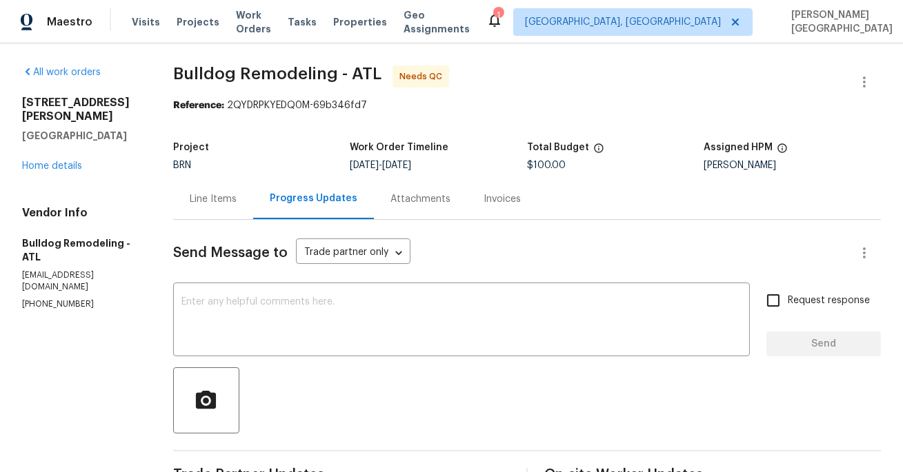
click at [216, 203] on div "Line Items" at bounding box center [213, 199] width 47 height 14
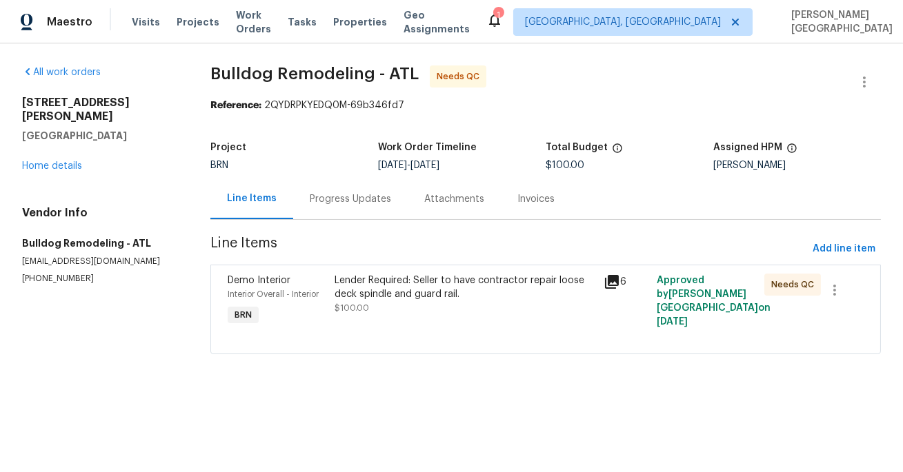
click at [354, 295] on div "Lender Required: Seller to have contractor repair loose deck spindle and guard …" at bounding box center [464, 288] width 260 height 28
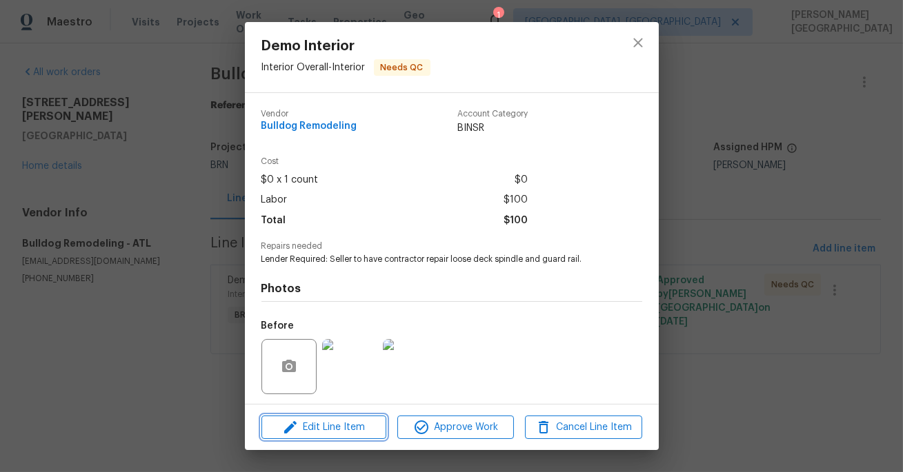
click at [345, 425] on span "Edit Line Item" at bounding box center [323, 427] width 117 height 17
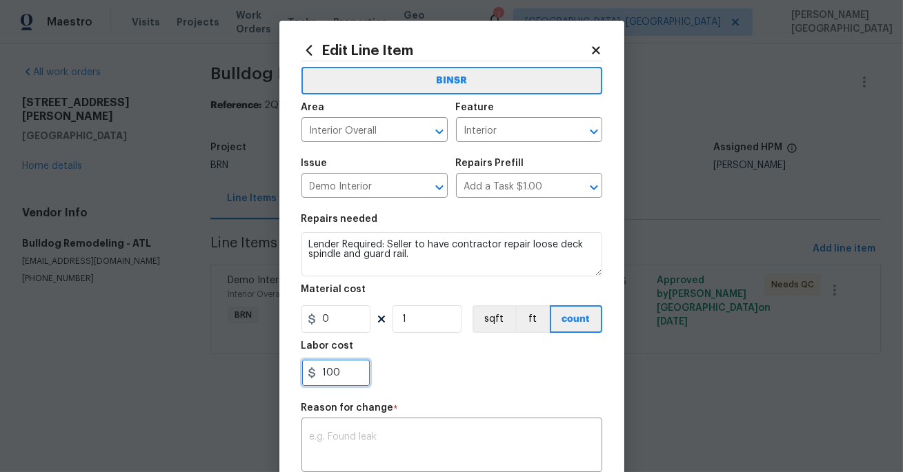
click at [345, 364] on input "100" at bounding box center [335, 373] width 69 height 28
click at [345, 363] on input "100" at bounding box center [335, 373] width 69 height 28
paste input "5"
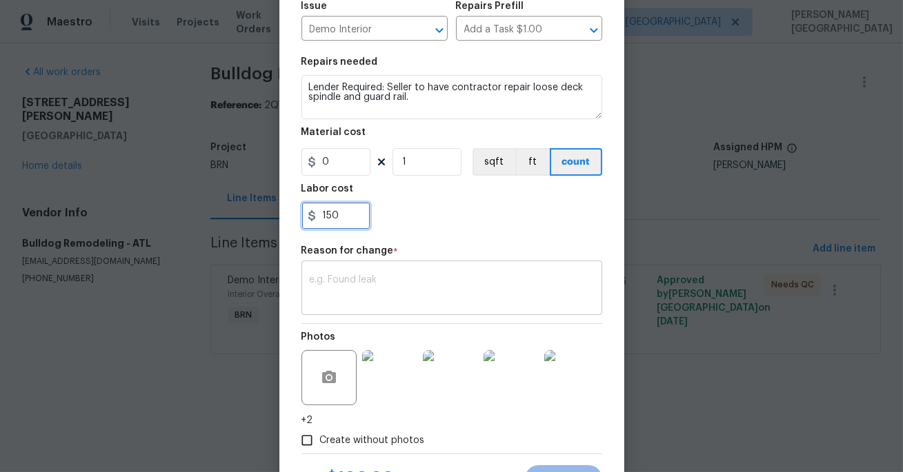
type input "150"
click at [332, 299] on textarea at bounding box center [452, 289] width 284 height 29
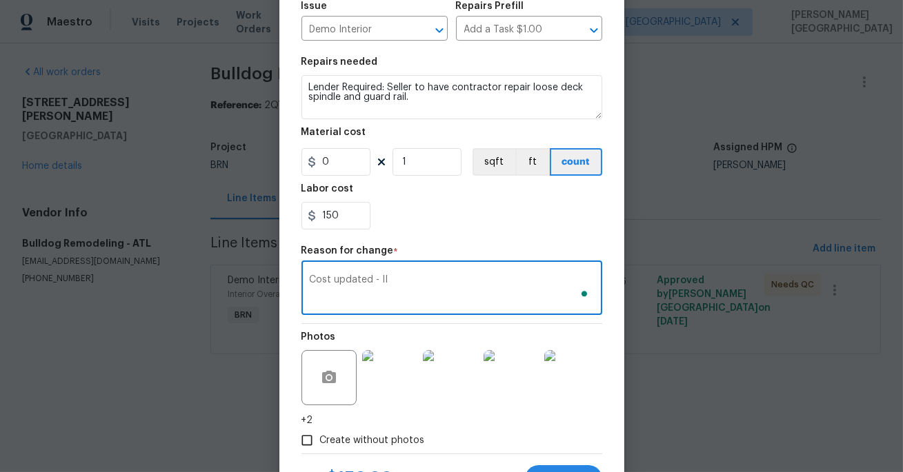
scroll to position [221, 0]
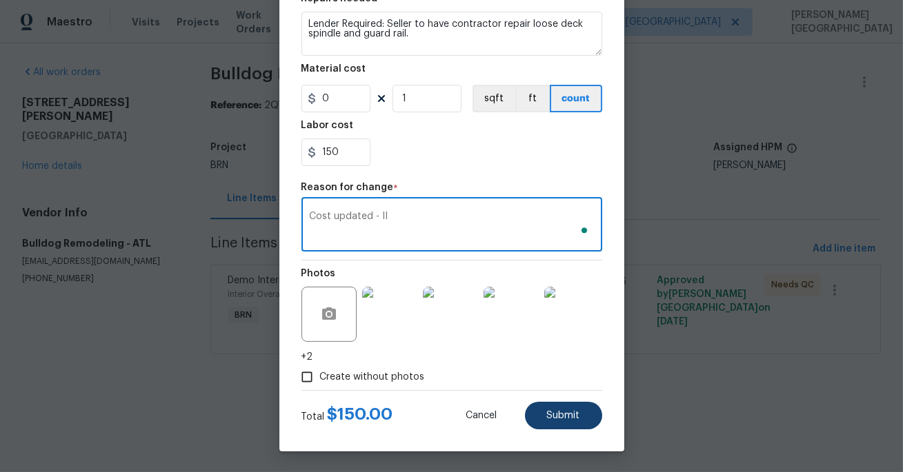
type textarea "Cost updated - II"
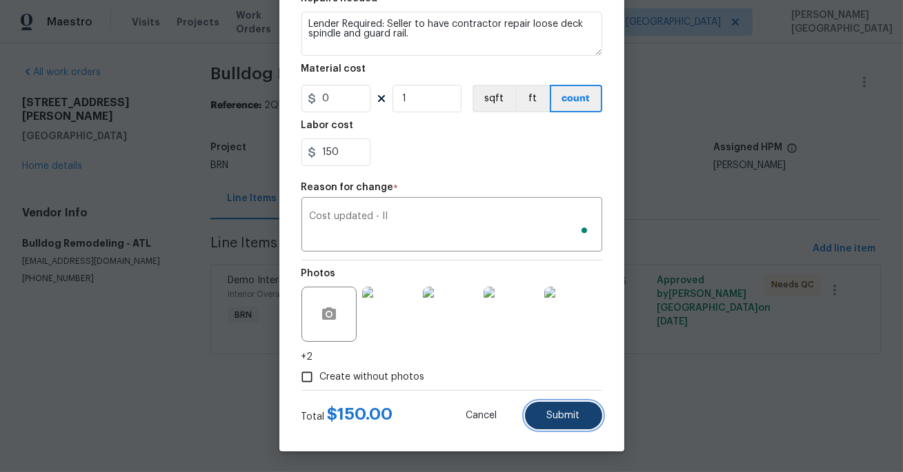
click at [556, 412] on span "Submit" at bounding box center [563, 416] width 33 height 10
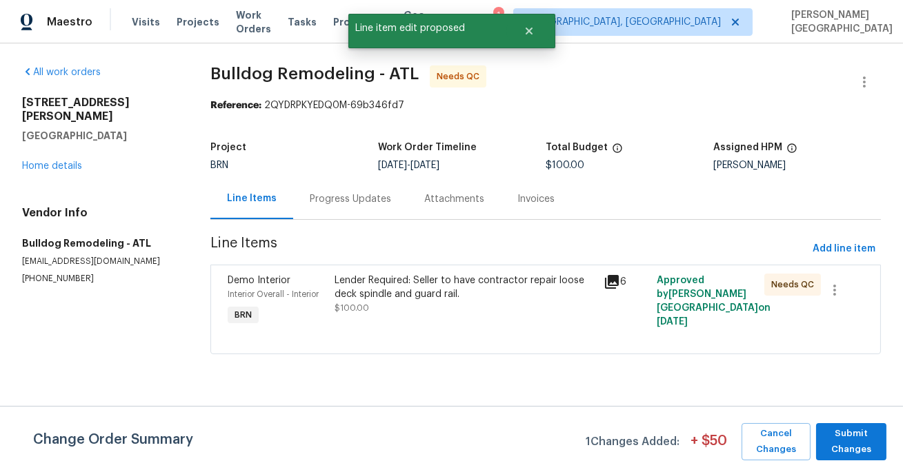
scroll to position [0, 0]
click at [844, 431] on span "Submit Changes" at bounding box center [851, 442] width 57 height 32
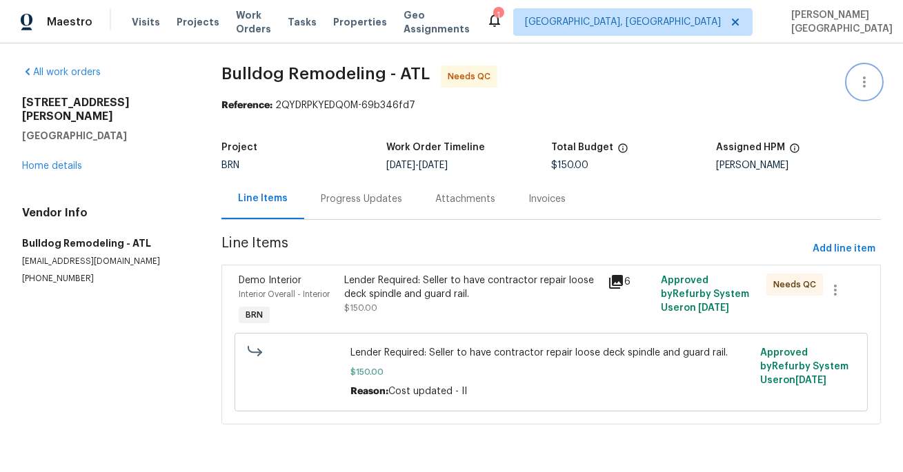
click at [870, 81] on icon "button" at bounding box center [864, 82] width 17 height 17
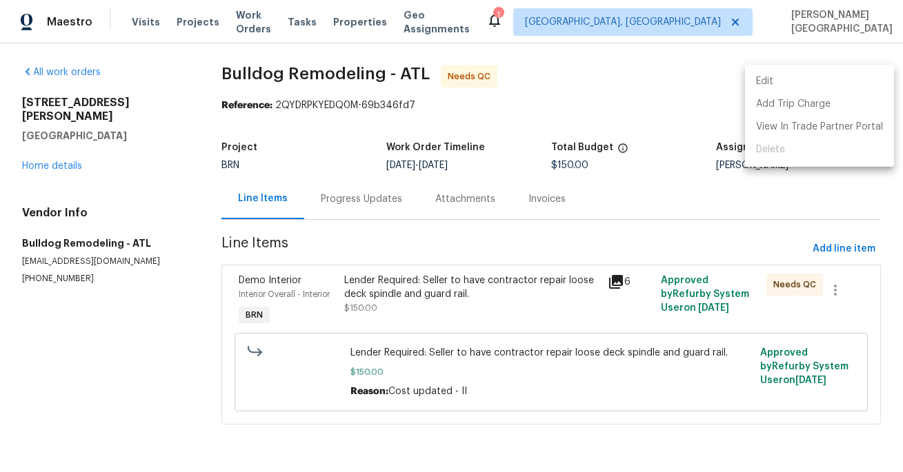
click at [783, 78] on li "Edit" at bounding box center [819, 81] width 149 height 23
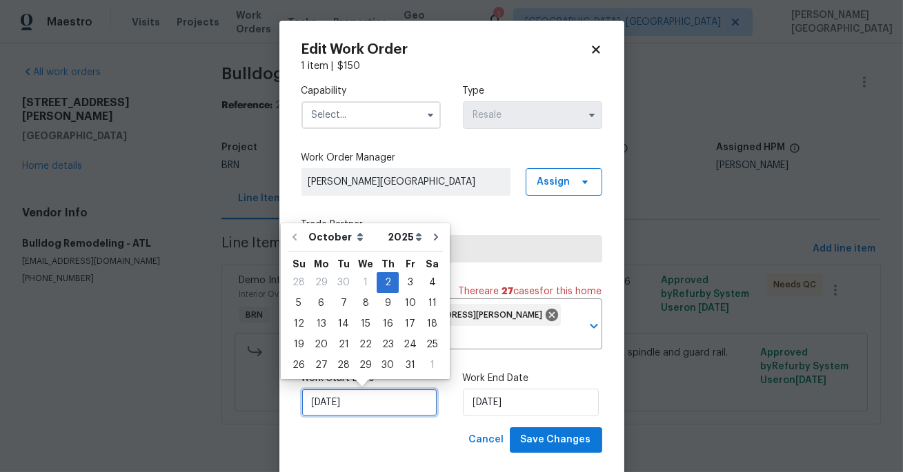
click at [372, 400] on input "[DATE]" at bounding box center [369, 403] width 136 height 28
click at [414, 277] on div "3" at bounding box center [410, 282] width 23 height 19
type input "[DATE]"
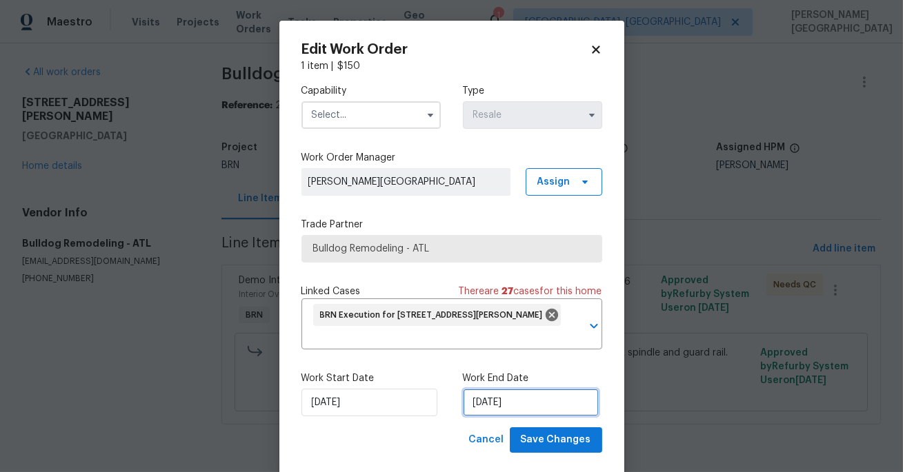
click at [482, 409] on input "[DATE]" at bounding box center [531, 403] width 136 height 28
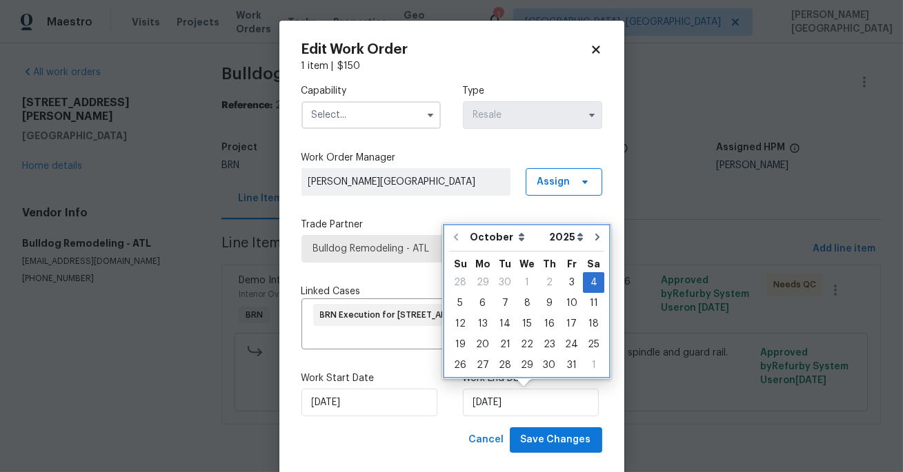
click at [566, 270] on div "Fr" at bounding box center [571, 262] width 23 height 21
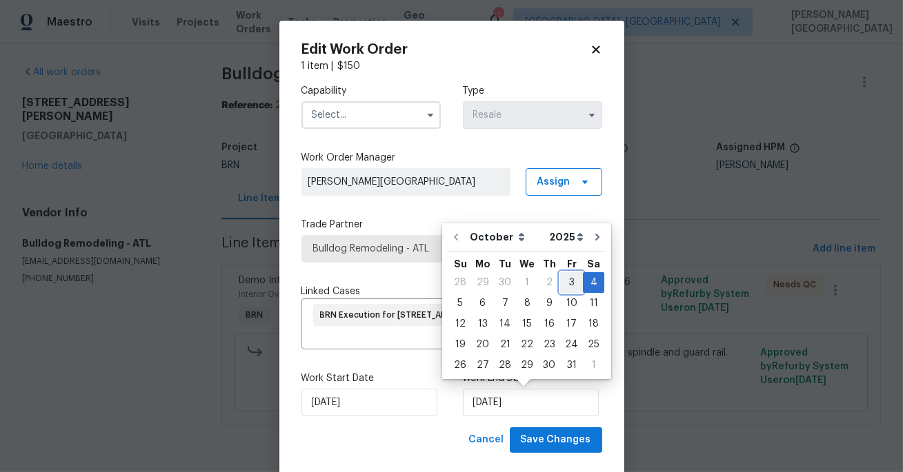
click at [566, 281] on div "3" at bounding box center [571, 282] width 23 height 19
type input "[DATE]"
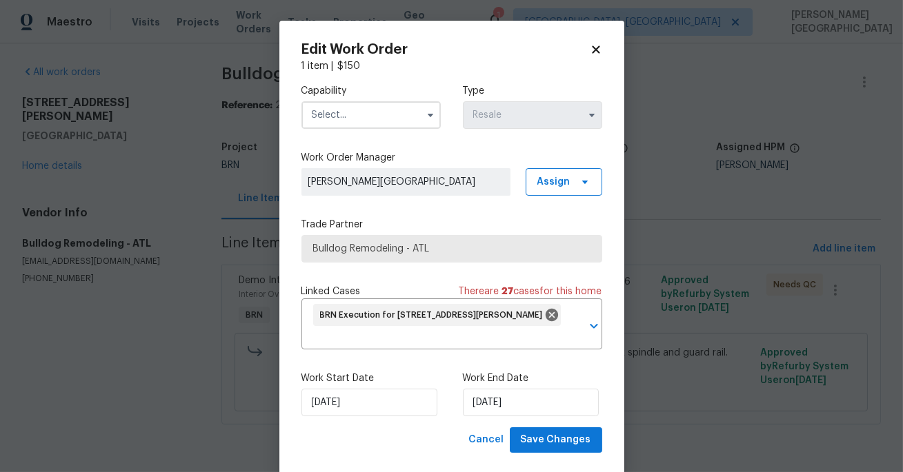
click at [361, 122] on input "text" at bounding box center [370, 115] width 139 height 28
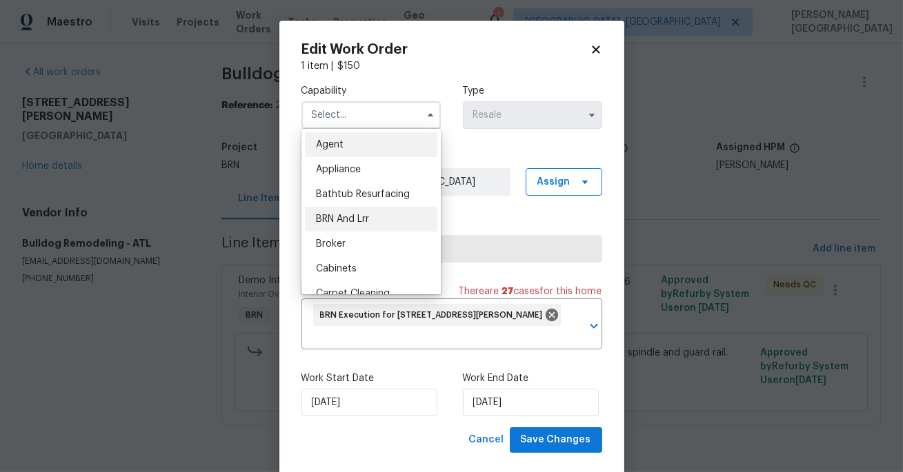
click at [349, 228] on div "BRN And Lrr" at bounding box center [371, 219] width 132 height 25
type input "BRN And Lrr"
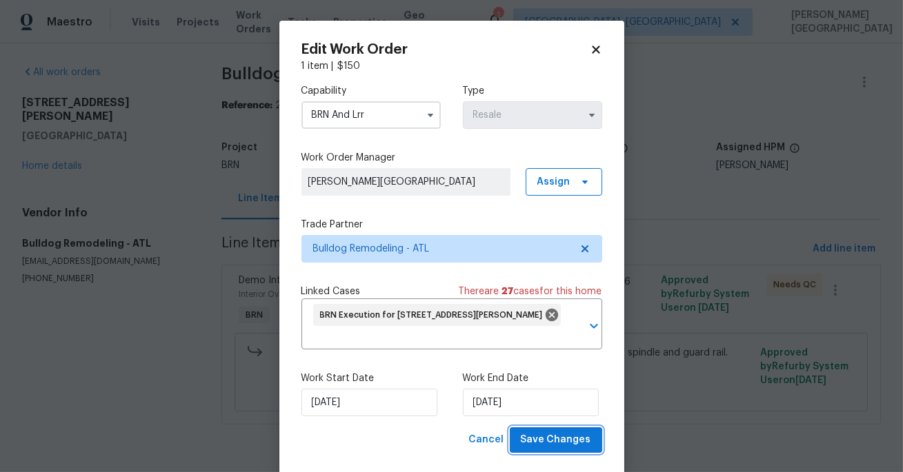
click at [534, 443] on span "Save Changes" at bounding box center [556, 440] width 70 height 17
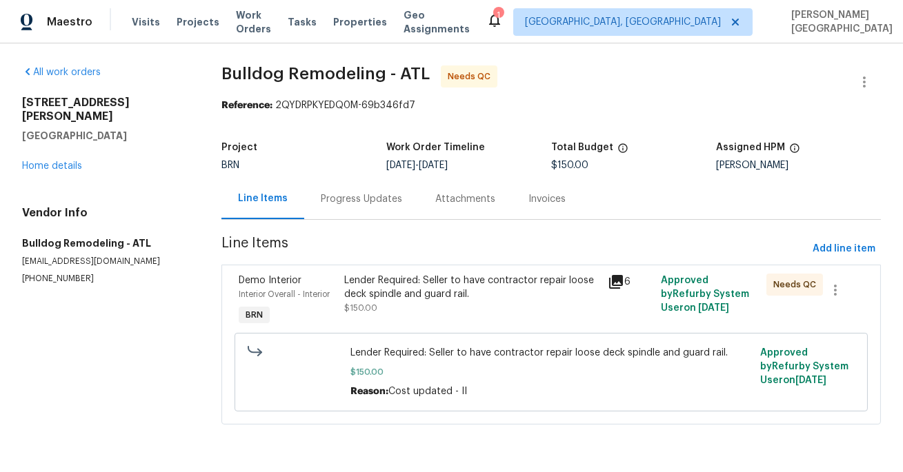
click at [452, 292] on div "Lender Required: Seller to have contractor repair loose deck spindle and guard …" at bounding box center [472, 288] width 256 height 28
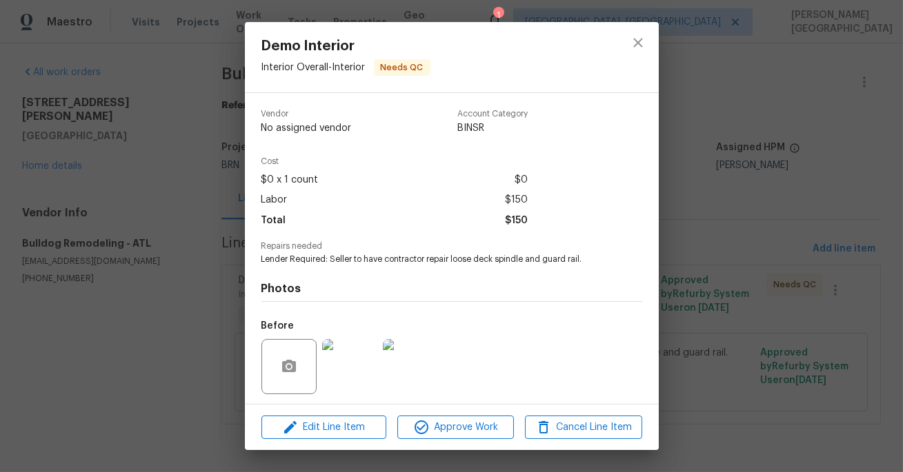
scroll to position [94, 0]
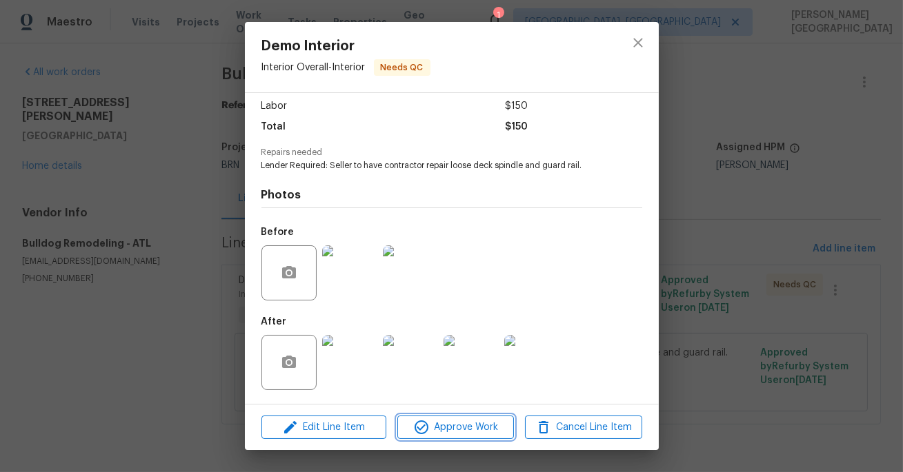
click at [458, 416] on button "Approve Work" at bounding box center [455, 428] width 117 height 24
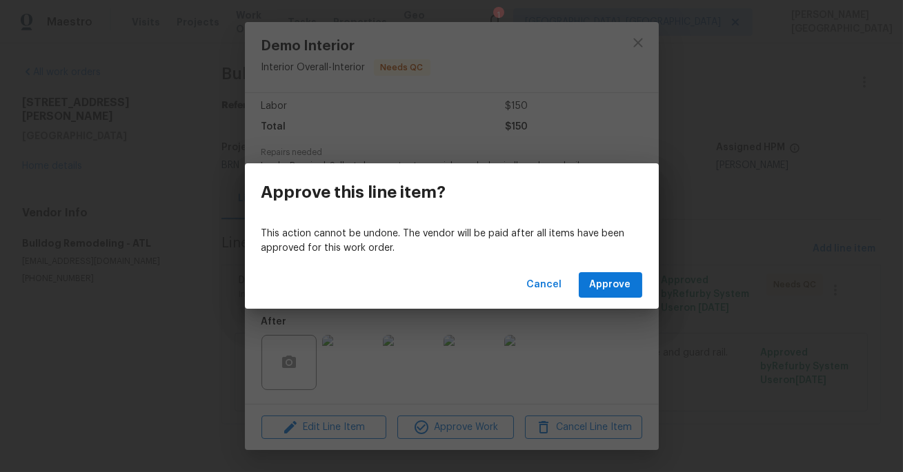
click at [605, 305] on div "Cancel Approve" at bounding box center [452, 285] width 414 height 48
click at [606, 288] on span "Approve" at bounding box center [609, 284] width 41 height 17
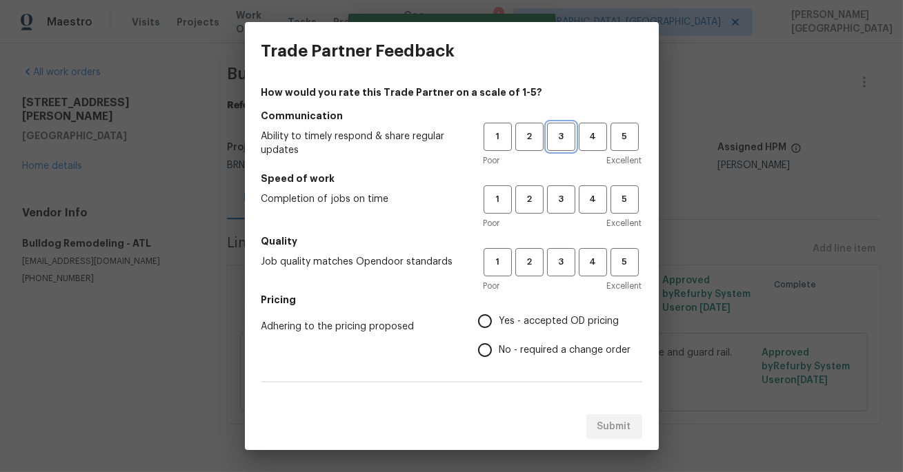
click at [562, 139] on span "3" at bounding box center [561, 137] width 26 height 16
click at [561, 196] on span "3" at bounding box center [561, 200] width 26 height 16
click at [561, 262] on span "3" at bounding box center [561, 262] width 26 height 16
click at [484, 356] on input "No - required a change order" at bounding box center [484, 350] width 29 height 29
radio input "true"
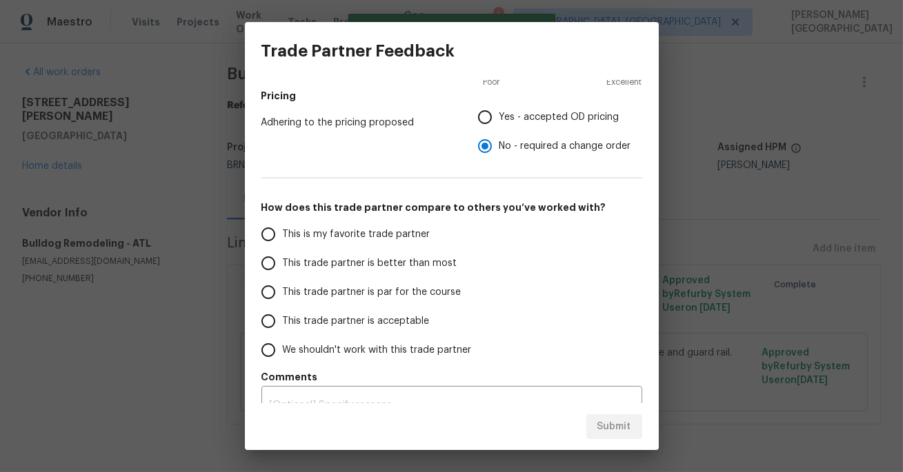
scroll to position [228, 0]
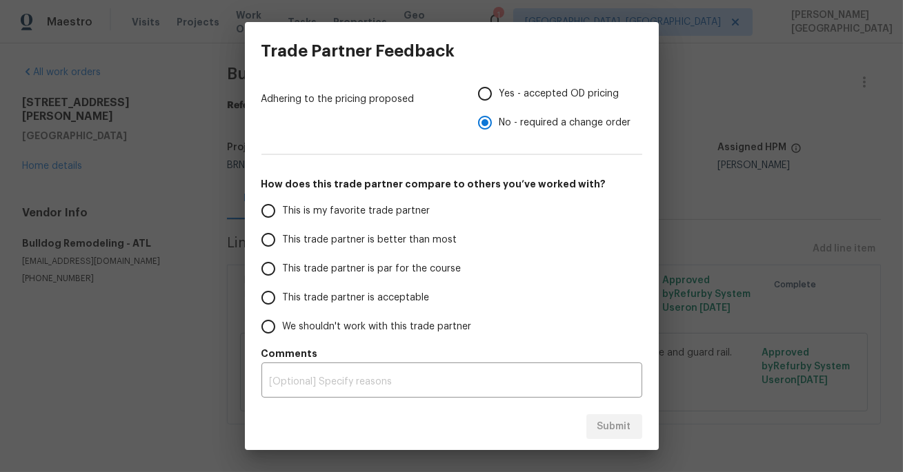
click at [403, 239] on span "This trade partner is better than most" at bounding box center [370, 240] width 174 height 14
click at [283, 239] on input "This trade partner is better than most" at bounding box center [268, 239] width 29 height 29
click at [606, 421] on span "Submit" at bounding box center [614, 427] width 34 height 17
radio input "true"
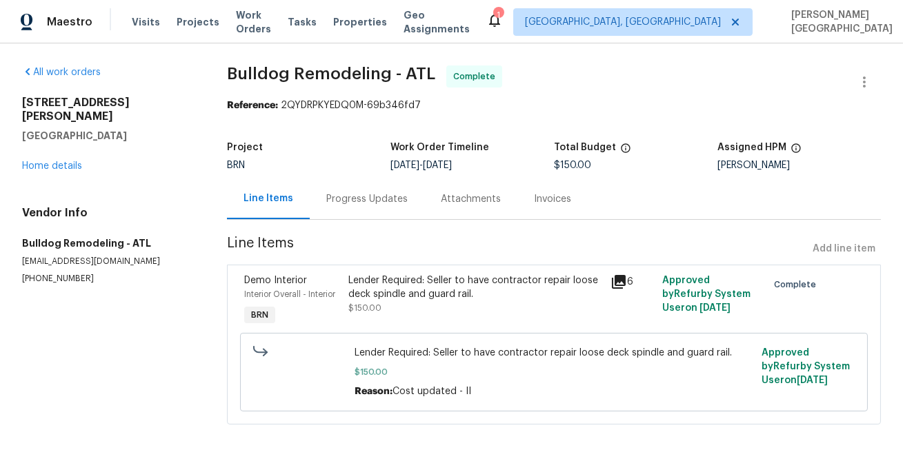
click at [546, 199] on div "Invoices" at bounding box center [552, 199] width 37 height 14
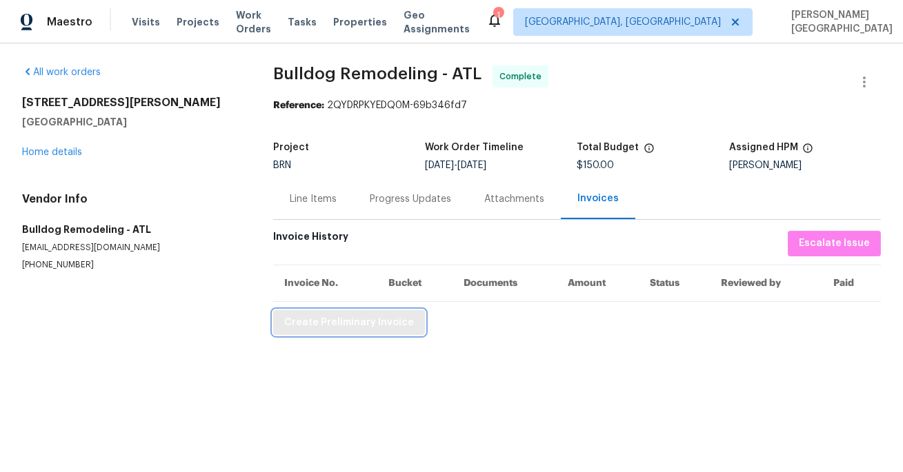
click at [340, 325] on span "Create Preliminary Invoice" at bounding box center [349, 322] width 130 height 17
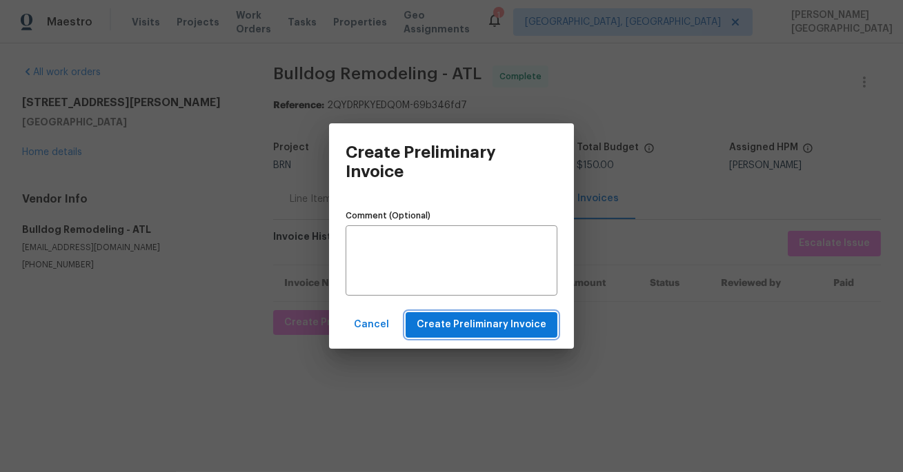
click at [465, 313] on button "Create Preliminary Invoice" at bounding box center [481, 325] width 152 height 26
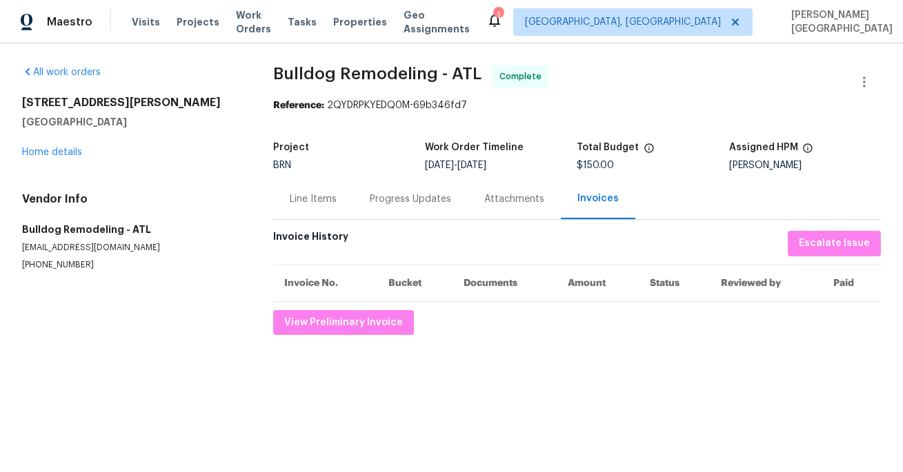
click at [308, 85] on span "Bulldog Remodeling - ATL Complete" at bounding box center [560, 81] width 574 height 33
click at [372, 81] on span "Bulldog Remodeling - ATL" at bounding box center [377, 73] width 208 height 17
copy span "Bulldog Remodeling"
click at [312, 181] on div "Line Items" at bounding box center [313, 199] width 80 height 41
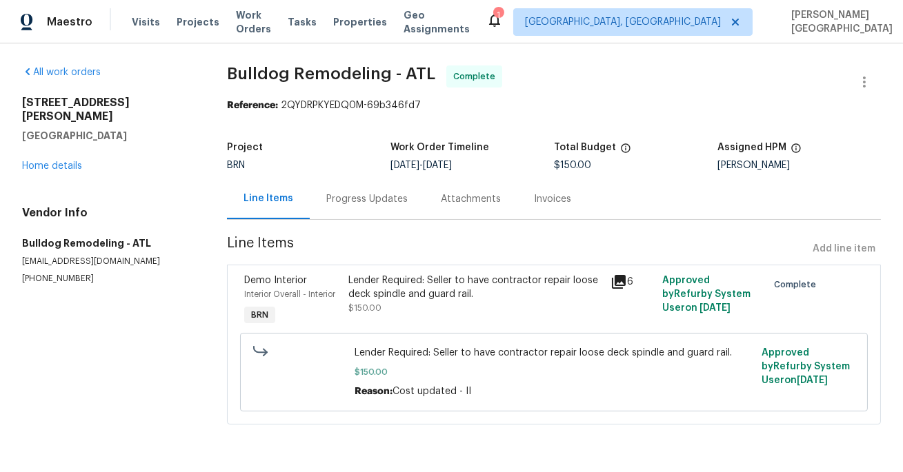
click at [394, 291] on div "Lender Required: Seller to have contractor repair loose deck spindle and guard …" at bounding box center [474, 288] width 253 height 28
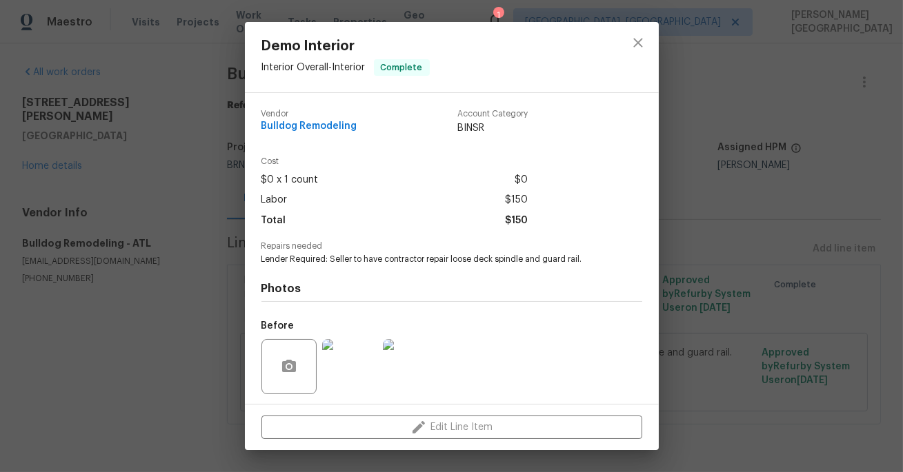
click at [363, 268] on div "Photos Before After" at bounding box center [451, 378] width 381 height 227
click at [317, 255] on span "Lender Required: Seller to have contractor repair loose deck spindle and guard …" at bounding box center [432, 260] width 343 height 12
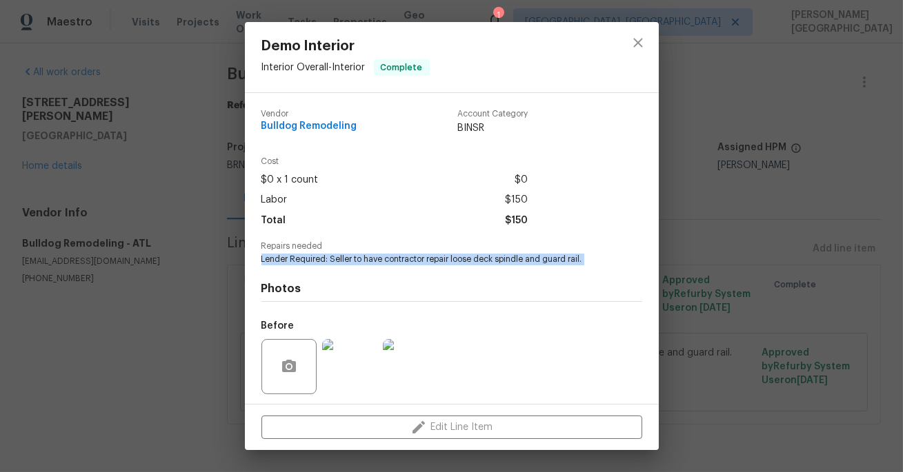
click at [317, 255] on span "Lender Required: Seller to have contractor repair loose deck spindle and guard …" at bounding box center [432, 260] width 343 height 12
copy span "Lender Required: Seller to have contractor repair loose deck spindle and guard …"
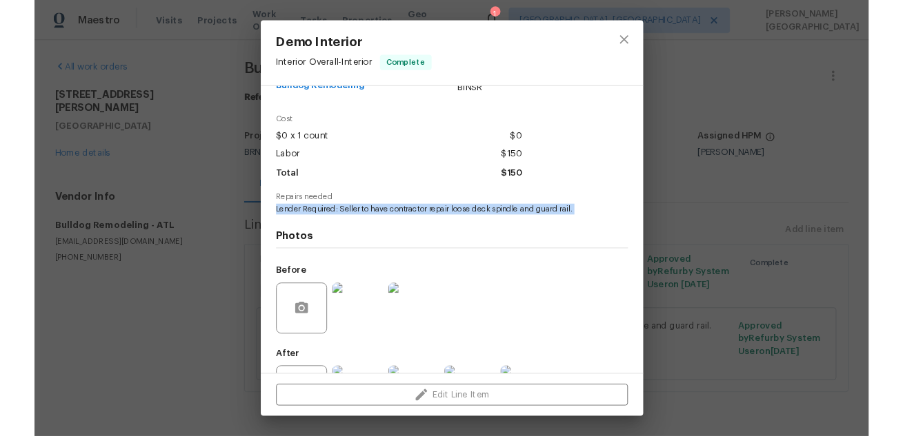
scroll to position [94, 0]
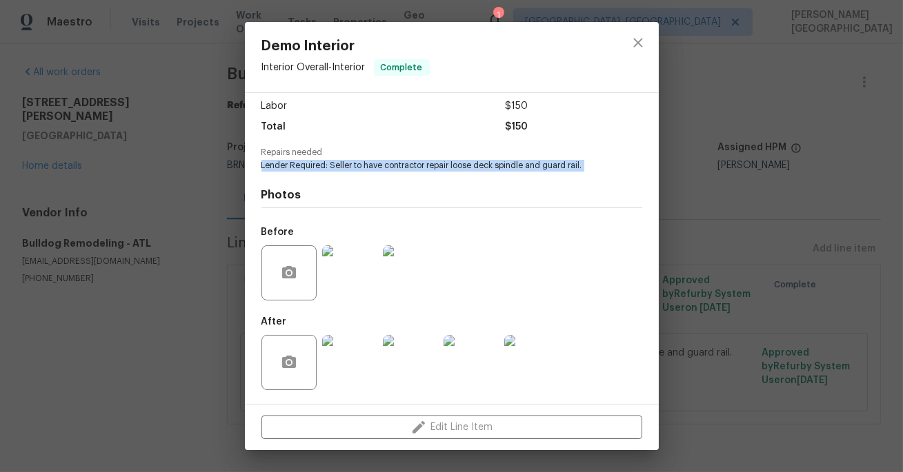
click at [359, 288] on img at bounding box center [349, 272] width 55 height 55
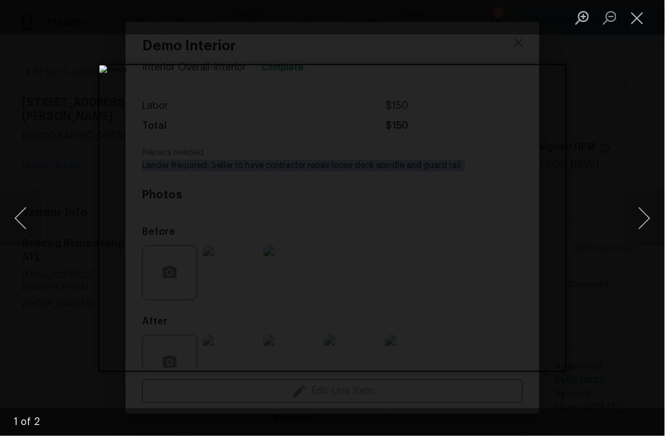
click at [598, 140] on div "Lightbox" at bounding box center [332, 218] width 665 height 436
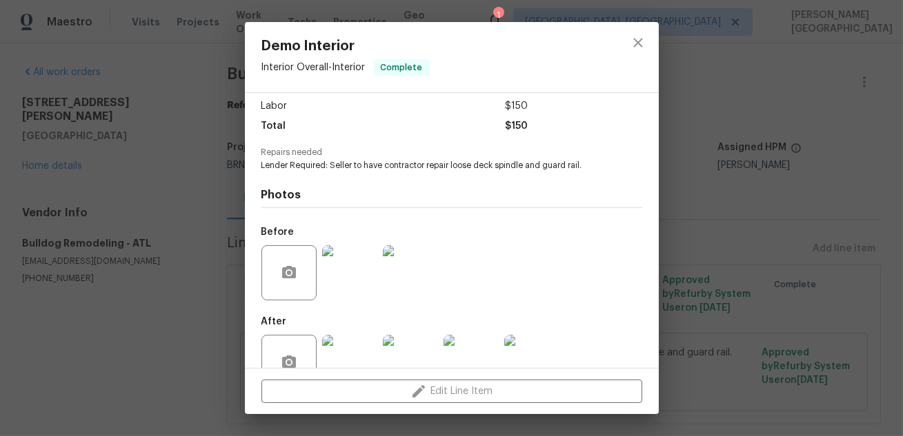
click at [801, 139] on div "Demo Interior Interior Overall - Interior Complete Vendor Bulldog Remodeling Ac…" at bounding box center [451, 218] width 903 height 436
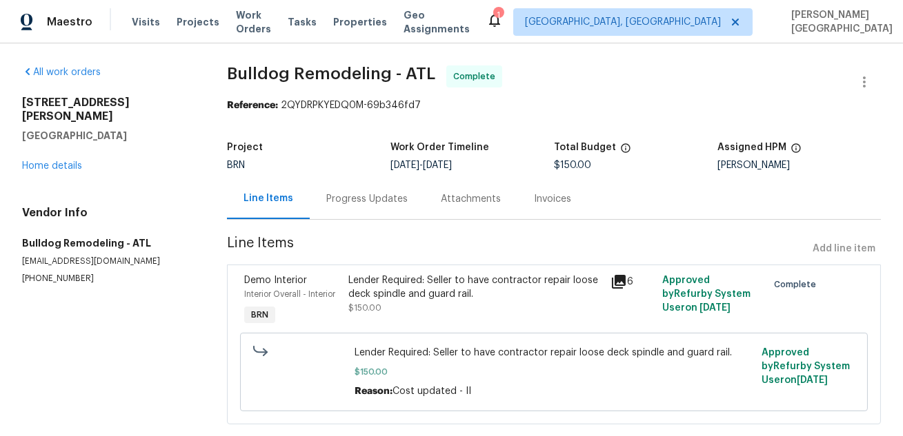
click at [445, 301] on div "Lender Required: Seller to have contractor repair loose deck spindle and guard …" at bounding box center [474, 288] width 253 height 28
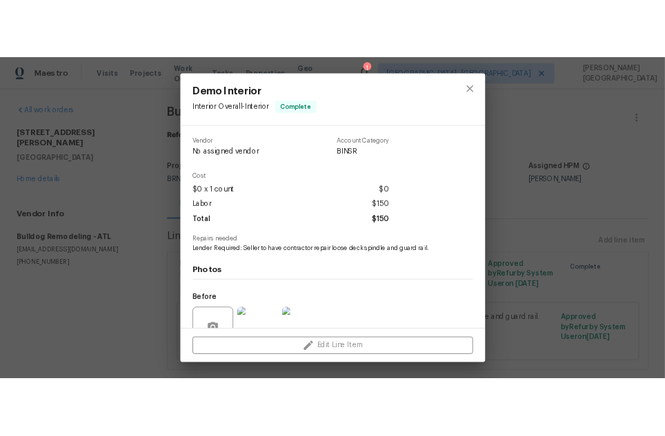
scroll to position [130, 0]
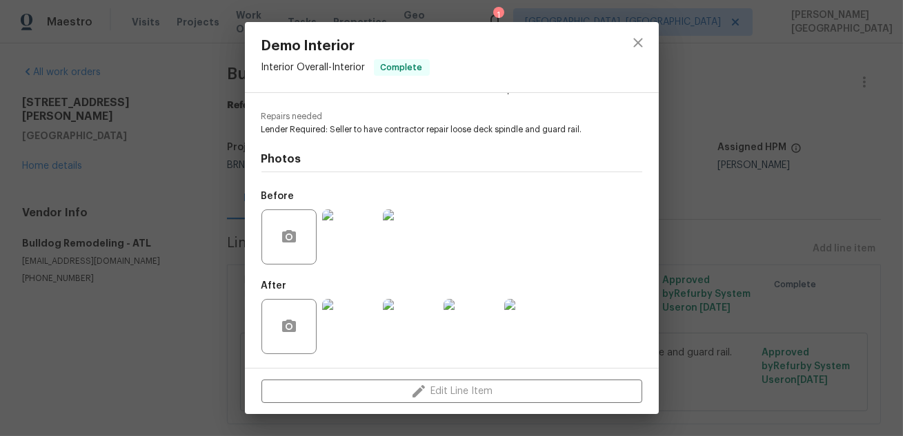
click at [404, 337] on img at bounding box center [410, 326] width 55 height 55
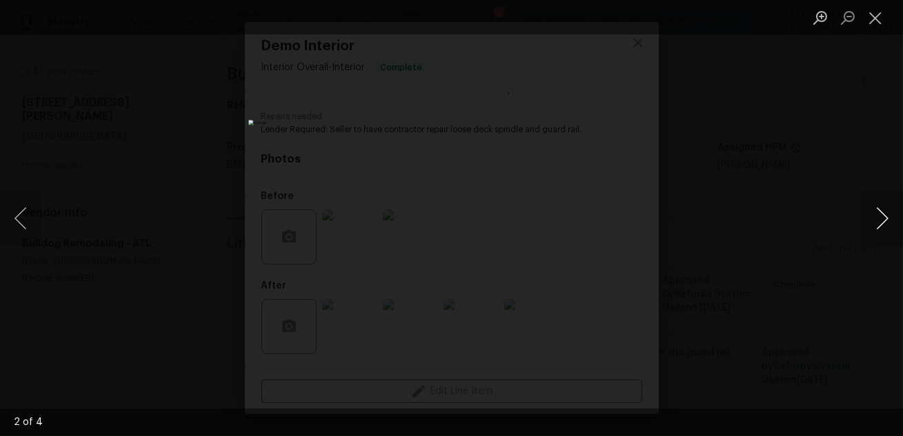
click at [876, 214] on button "Next image" at bounding box center [881, 218] width 41 height 55
click at [877, 218] on button "Next image" at bounding box center [881, 218] width 41 height 55
